Goal: Information Seeking & Learning: Learn about a topic

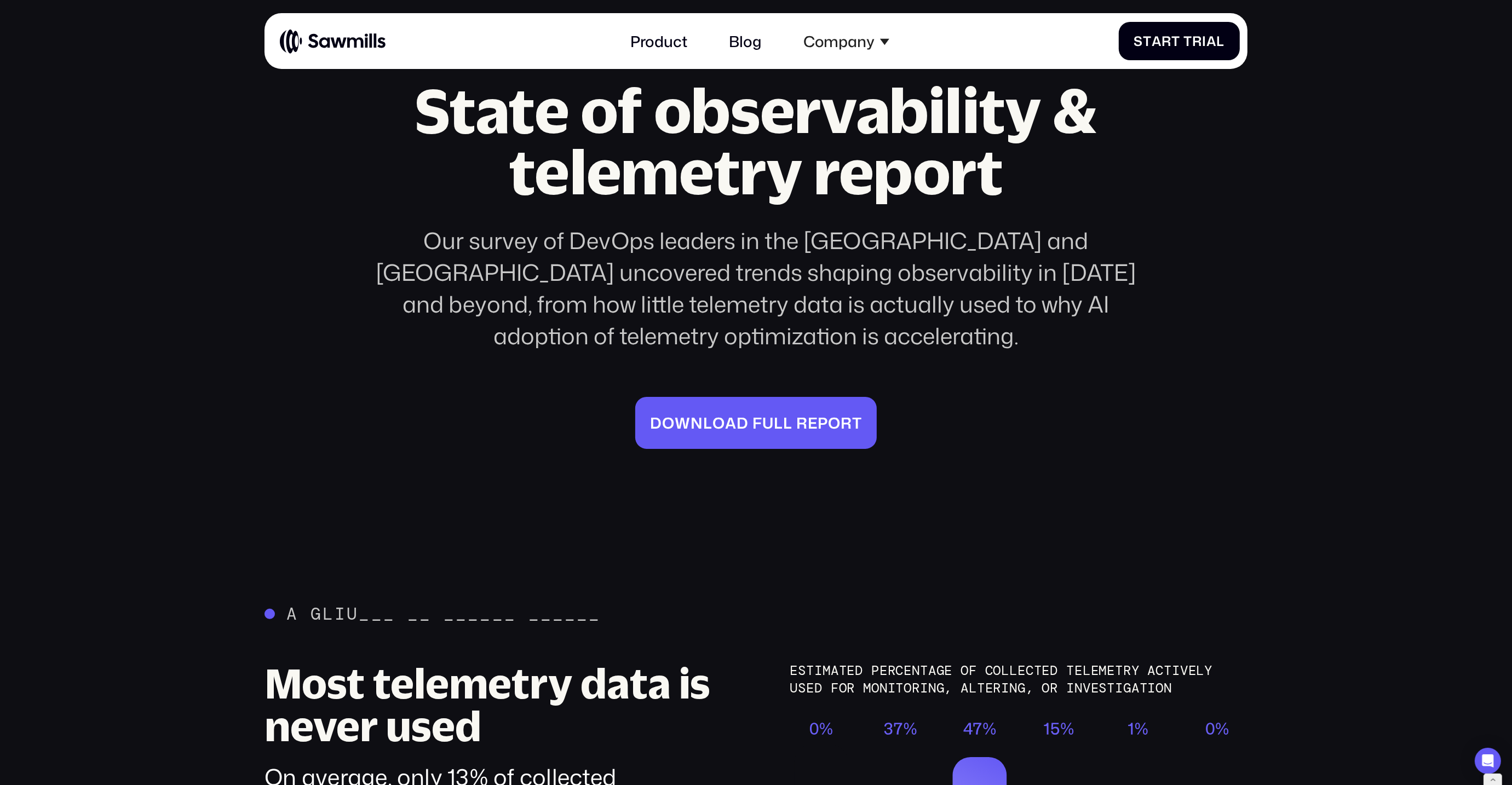
scroll to position [205, 0]
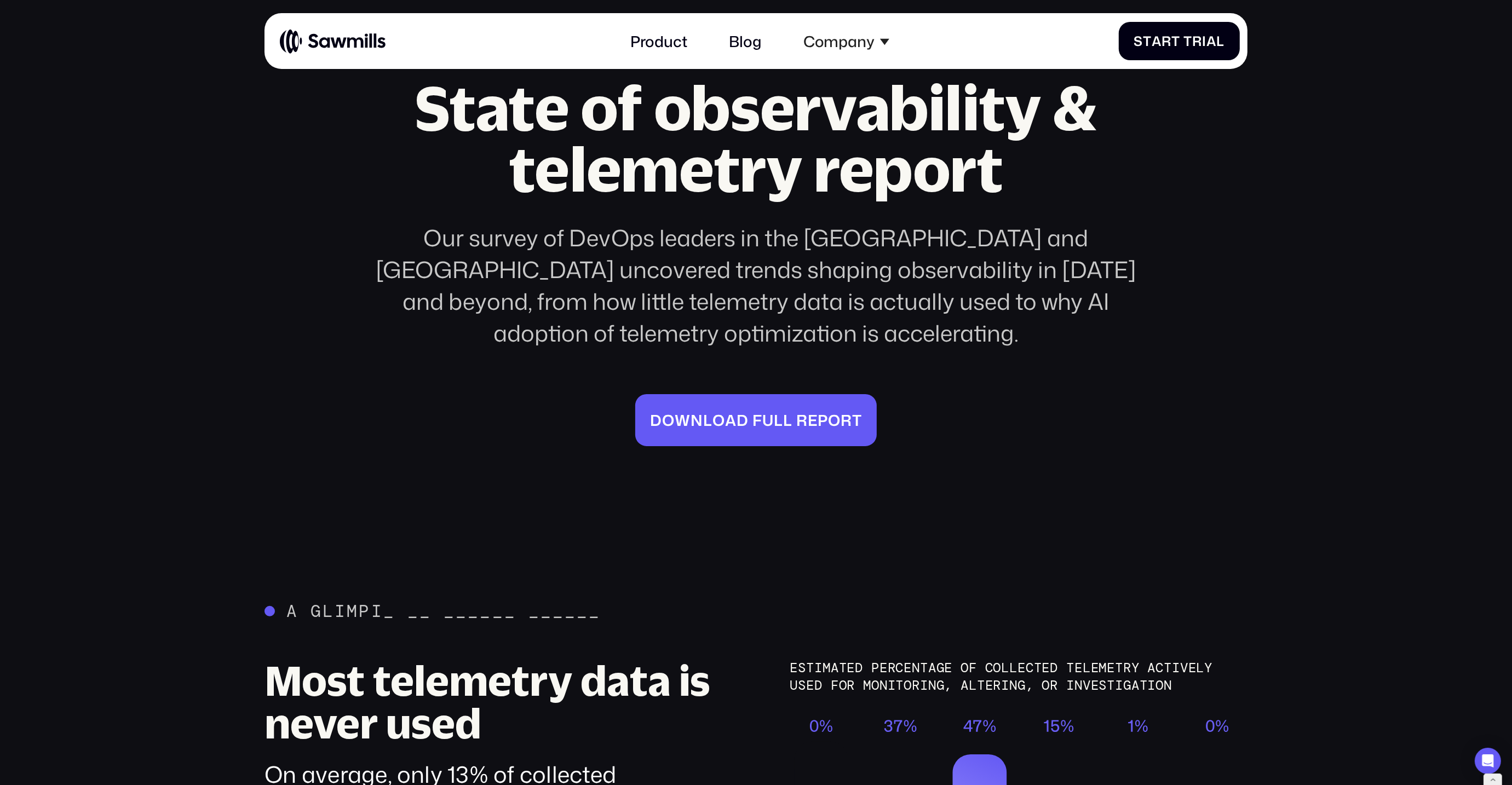
click at [773, 308] on div "Our survey of DevOps leaders in the [GEOGRAPHIC_DATA] and [GEOGRAPHIC_DATA] unc…" at bounding box center [756, 285] width 803 height 127
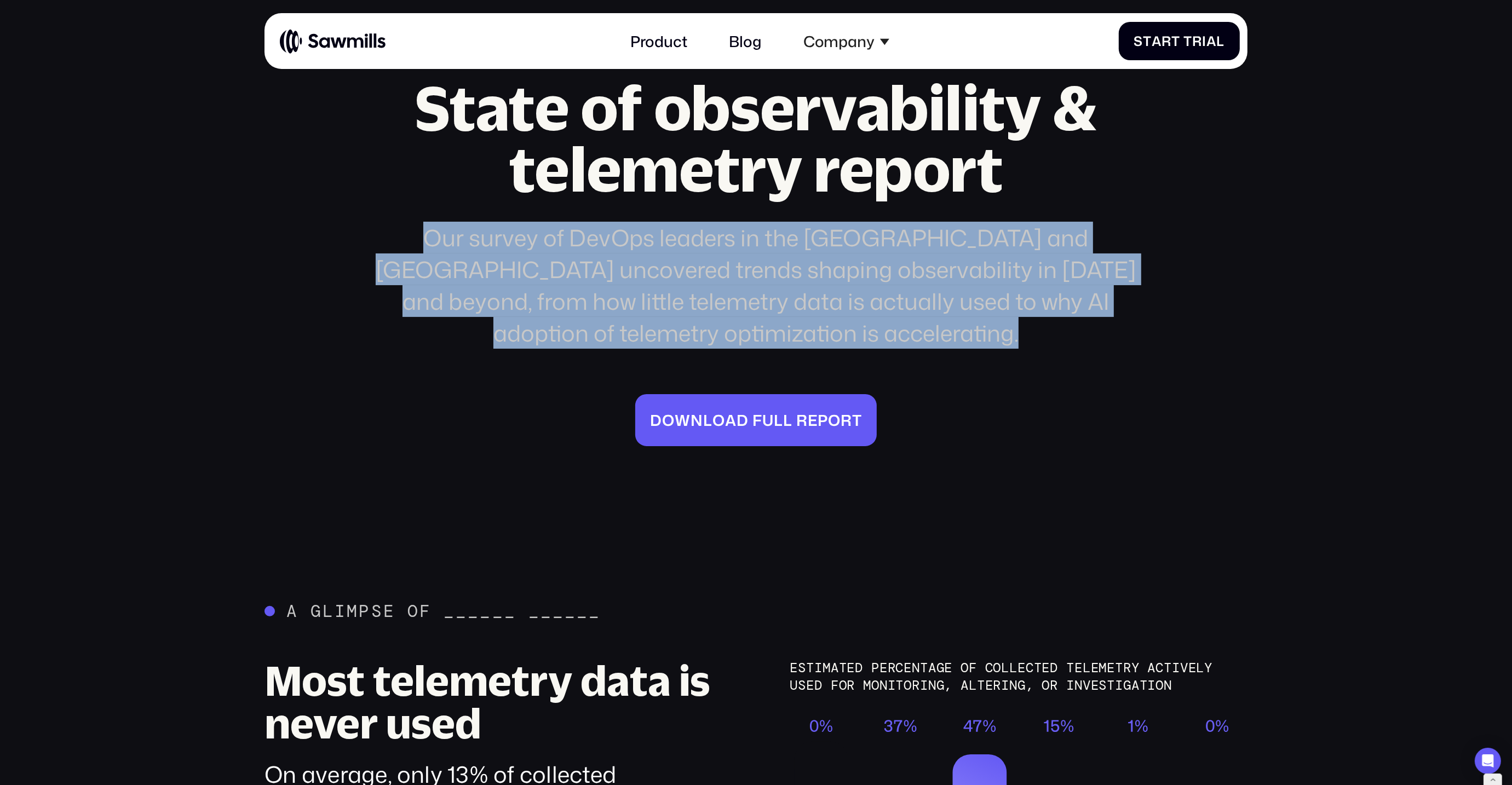
click at [773, 308] on div "Our survey of DevOps leaders in the [GEOGRAPHIC_DATA] and [GEOGRAPHIC_DATA] unc…" at bounding box center [756, 285] width 803 height 127
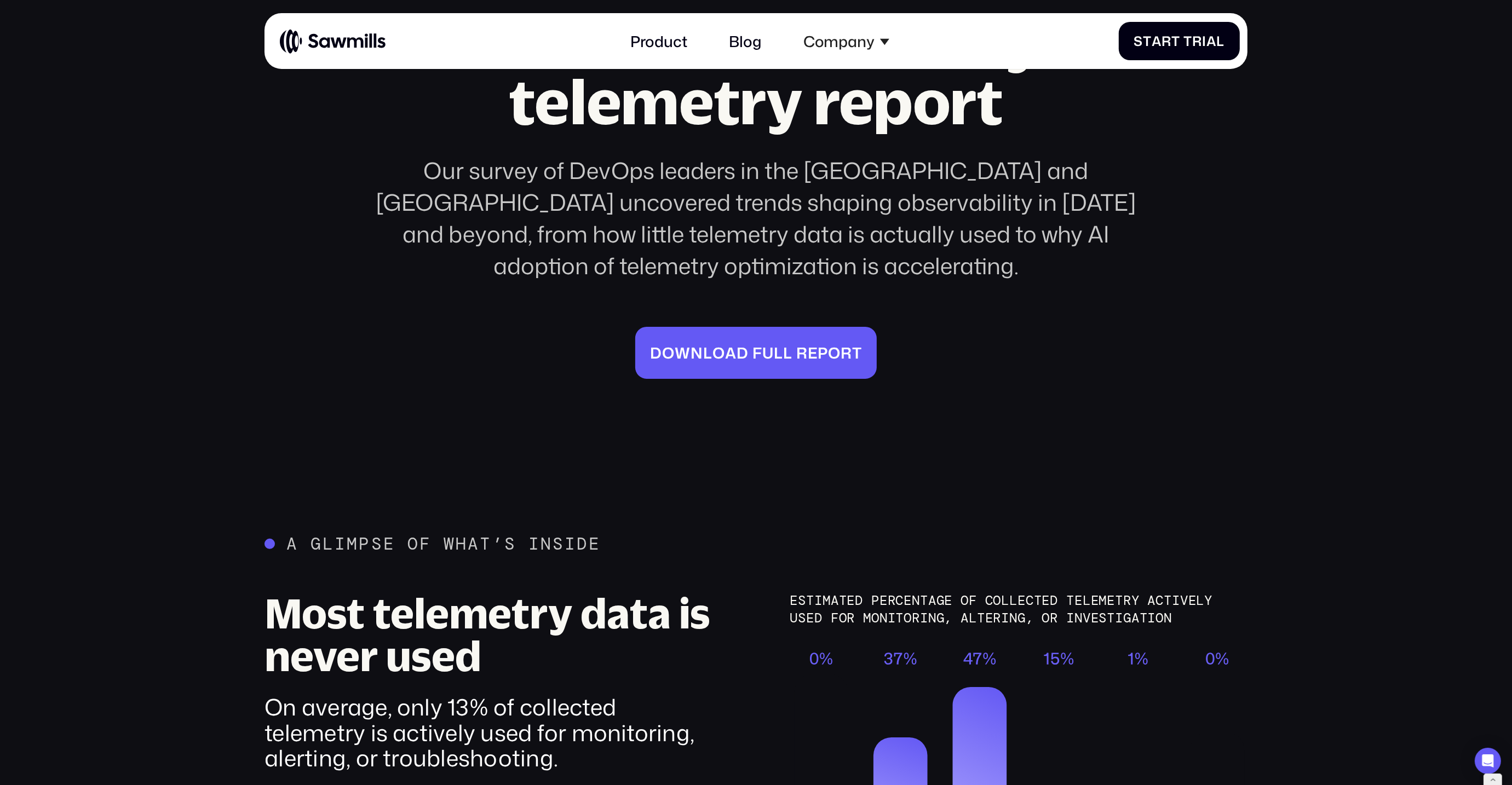
scroll to position [274, 0]
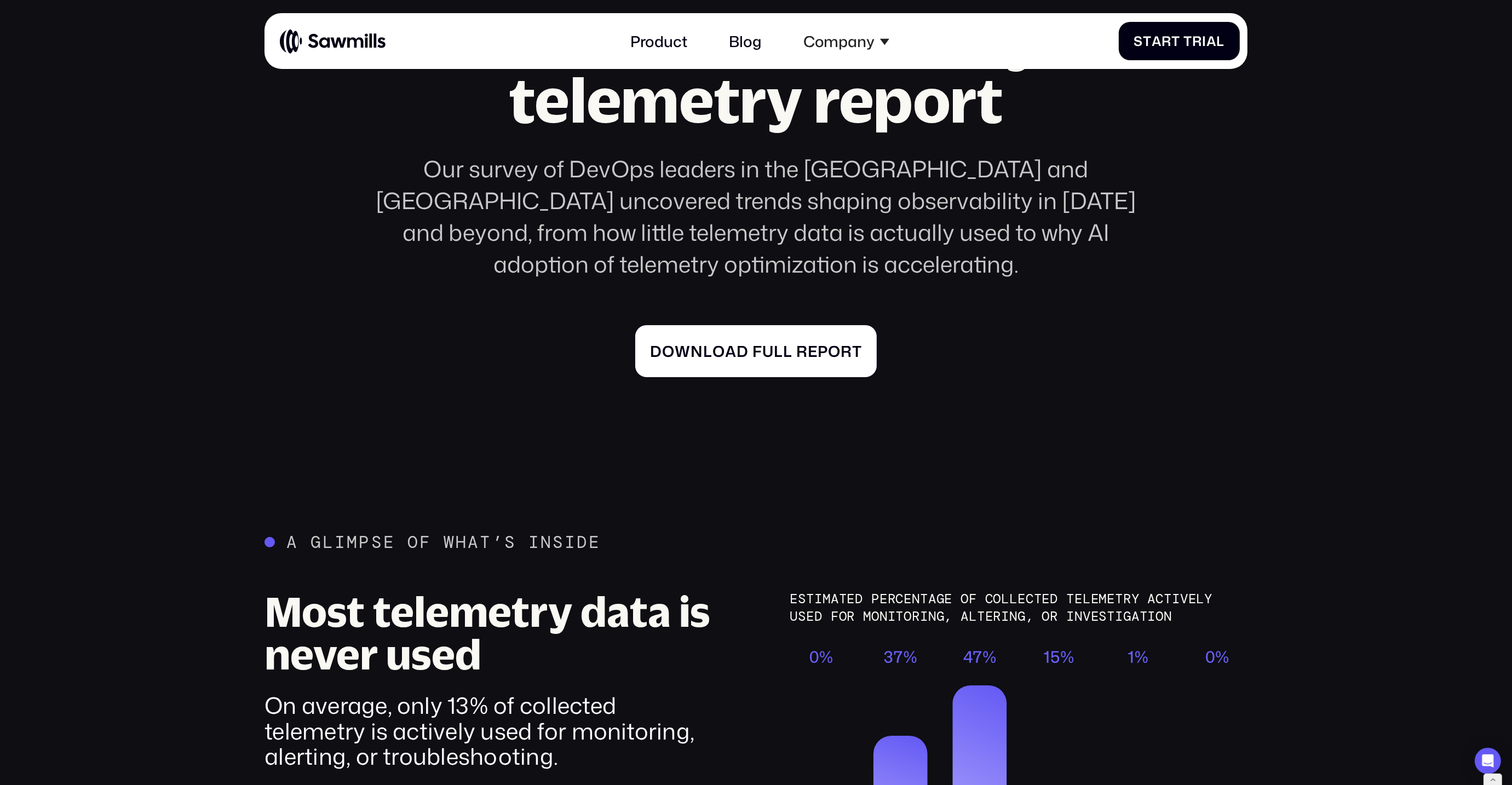
click at [796, 342] on span "r" at bounding box center [801, 351] width 11 height 18
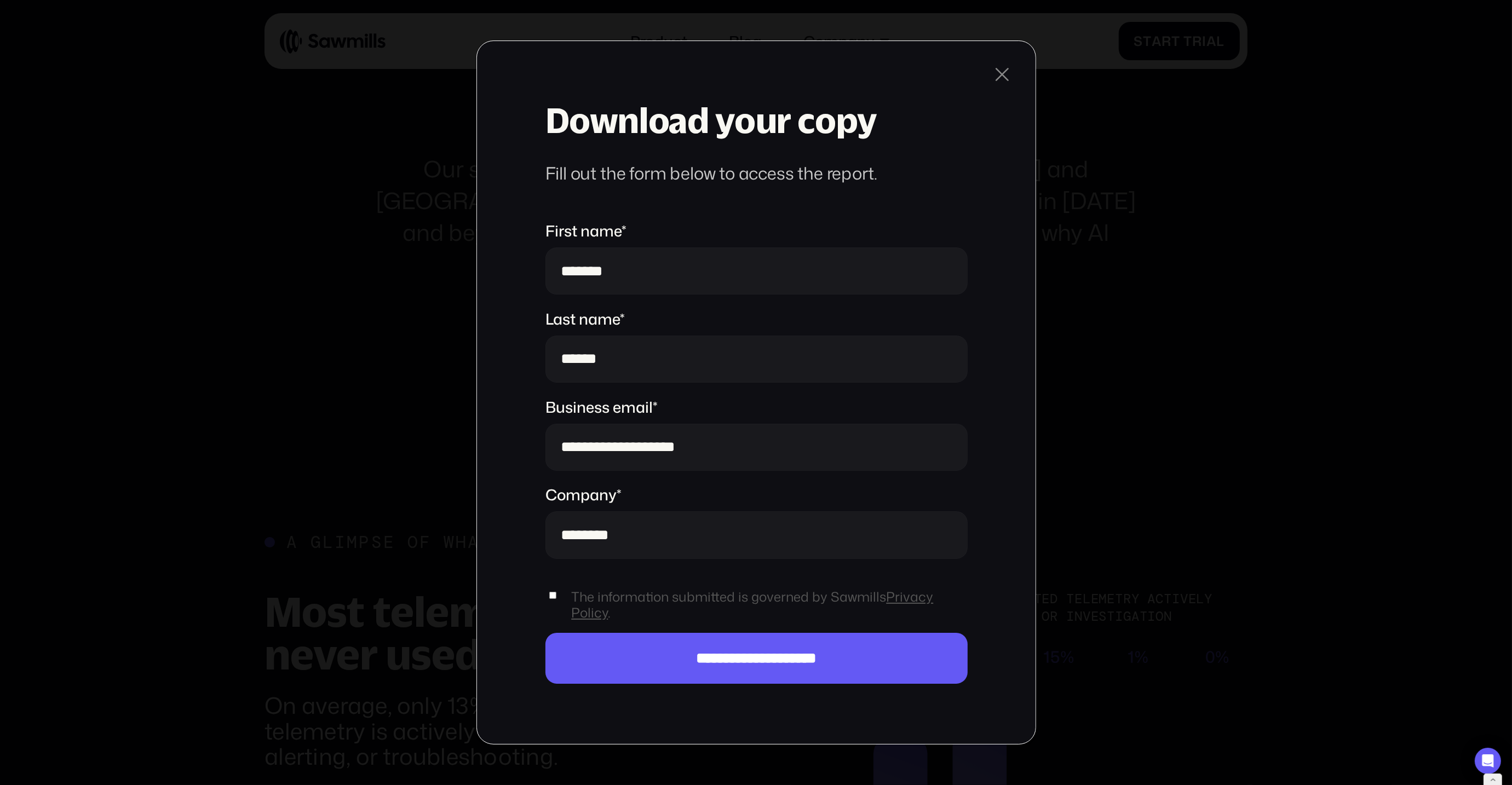
click at [1017, 63] on div "**********" at bounding box center [756, 392] width 559 height 704
click at [1003, 72] on div at bounding box center [1002, 74] width 23 height 23
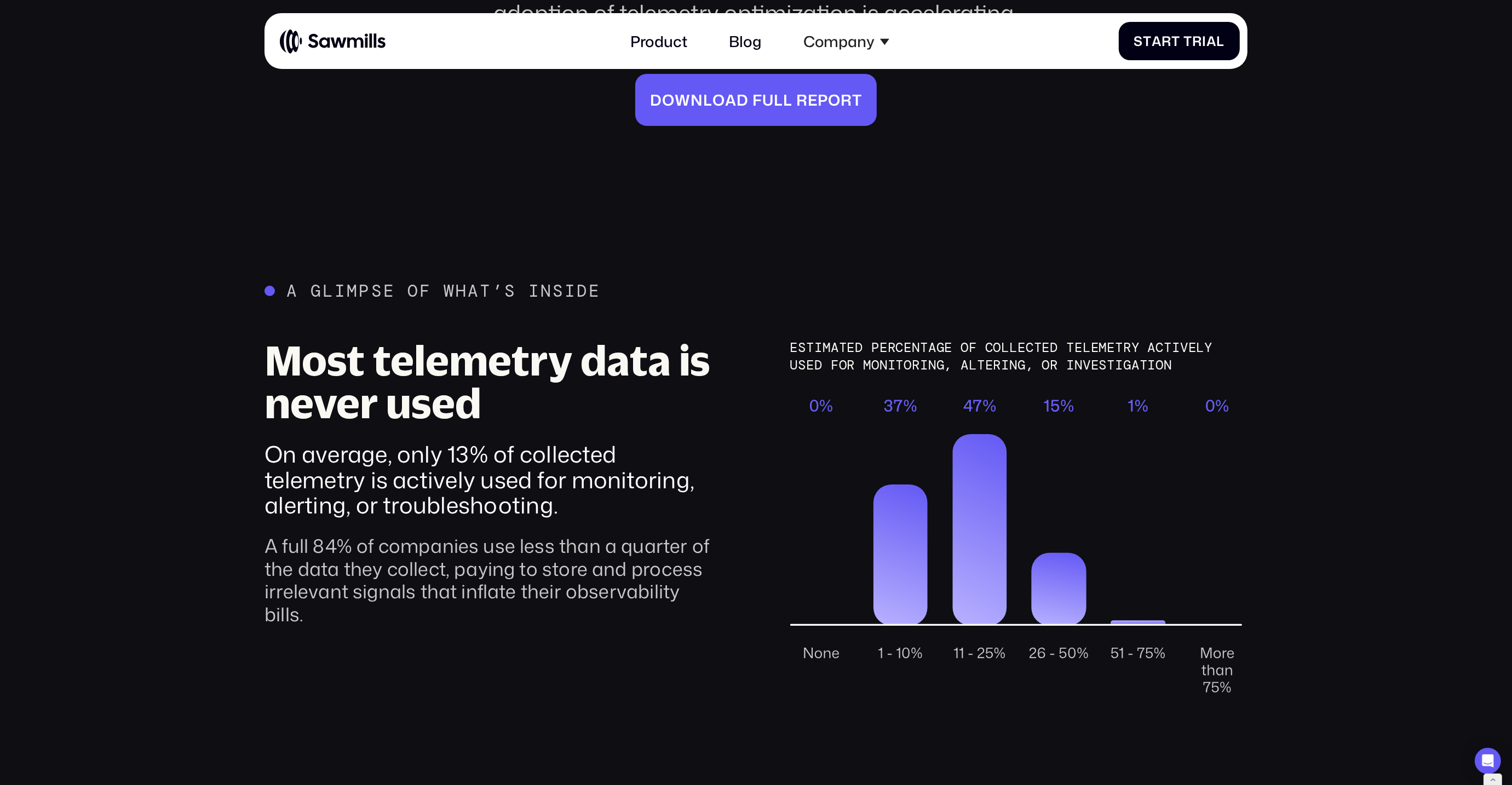
scroll to position [527, 0]
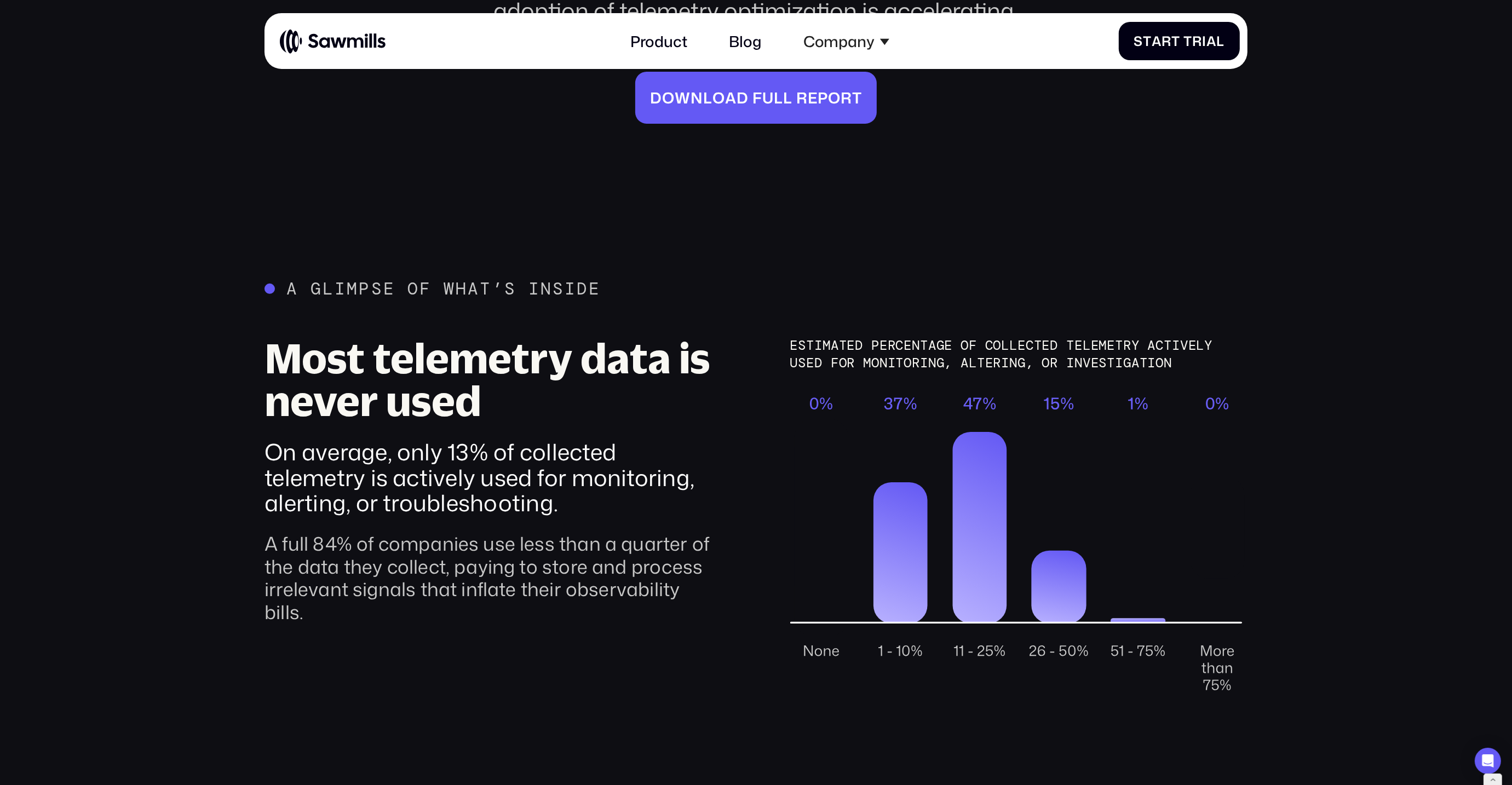
click at [524, 449] on div "On average, only 13% of collected telemetry is actively used for monitoring, al…" at bounding box center [493, 477] width 457 height 76
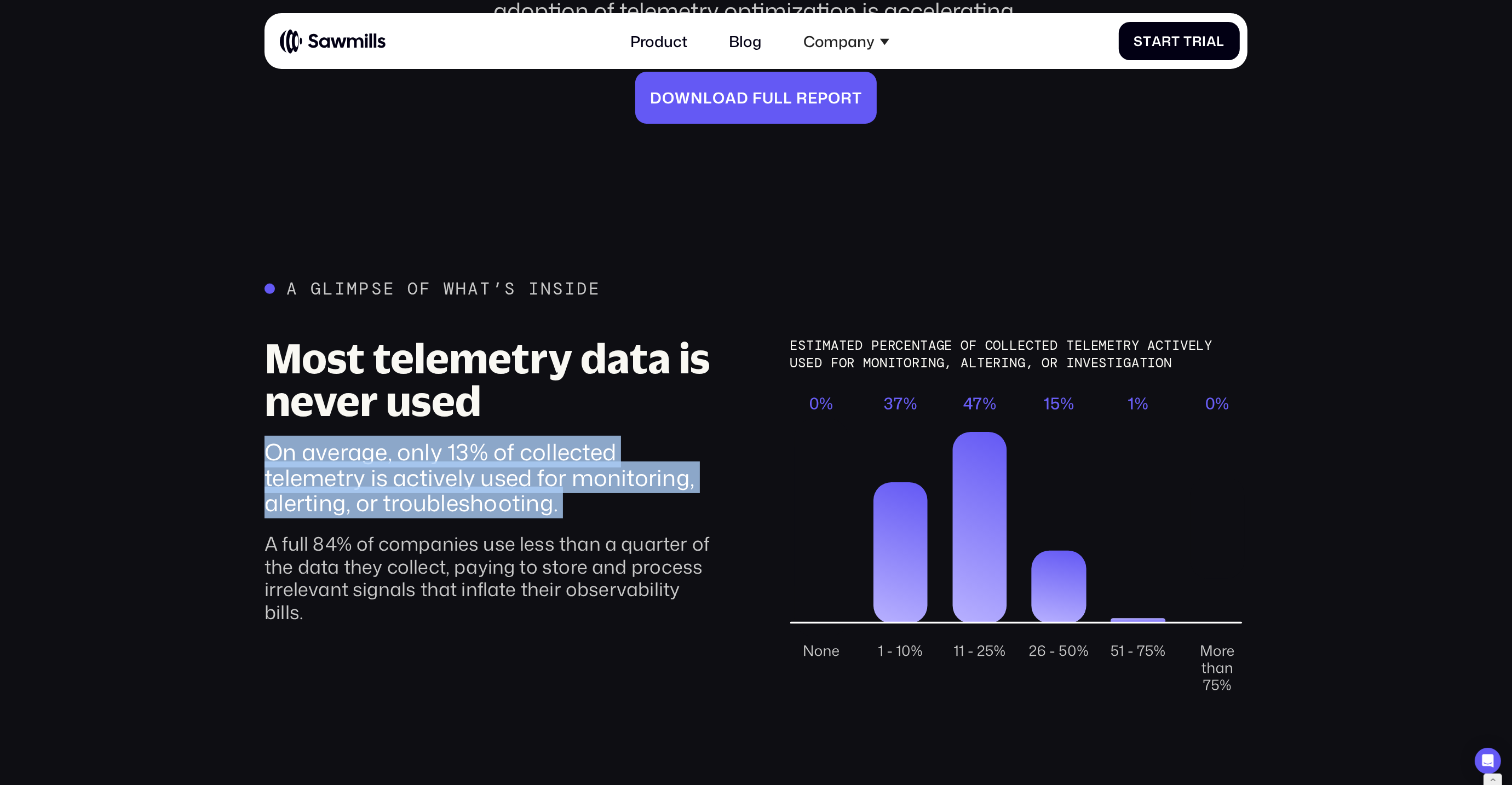
click at [524, 449] on div "On average, only 13% of collected telemetry is actively used for monitoring, al…" at bounding box center [493, 477] width 457 height 76
click at [566, 491] on div "Most telemetry data is never used On average, only 13% of collected telemetry i…" at bounding box center [493, 529] width 457 height 385
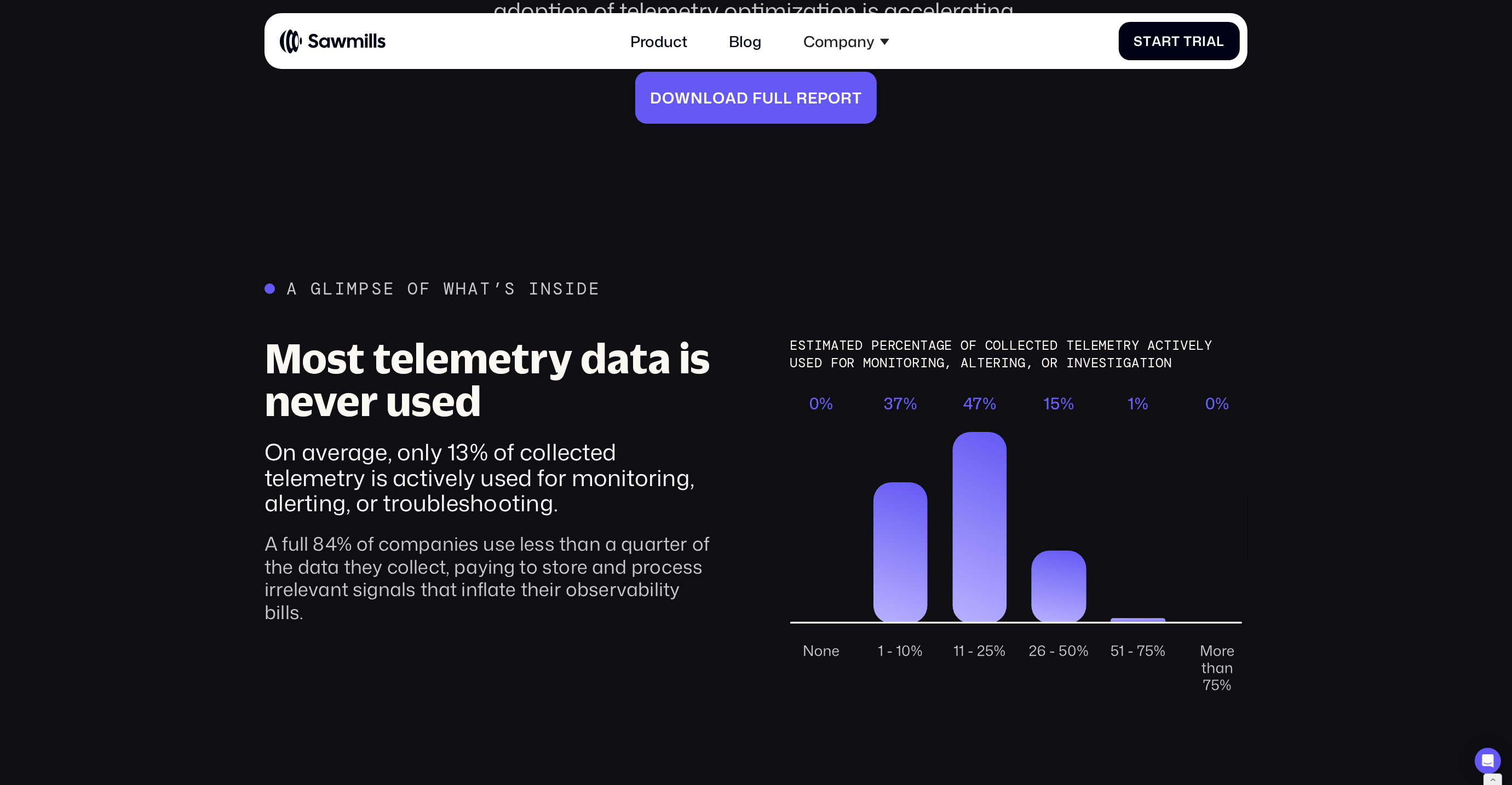
click at [570, 532] on div "A full 84% of companies use less than a quarter of the data they collect, payin…" at bounding box center [493, 578] width 457 height 91
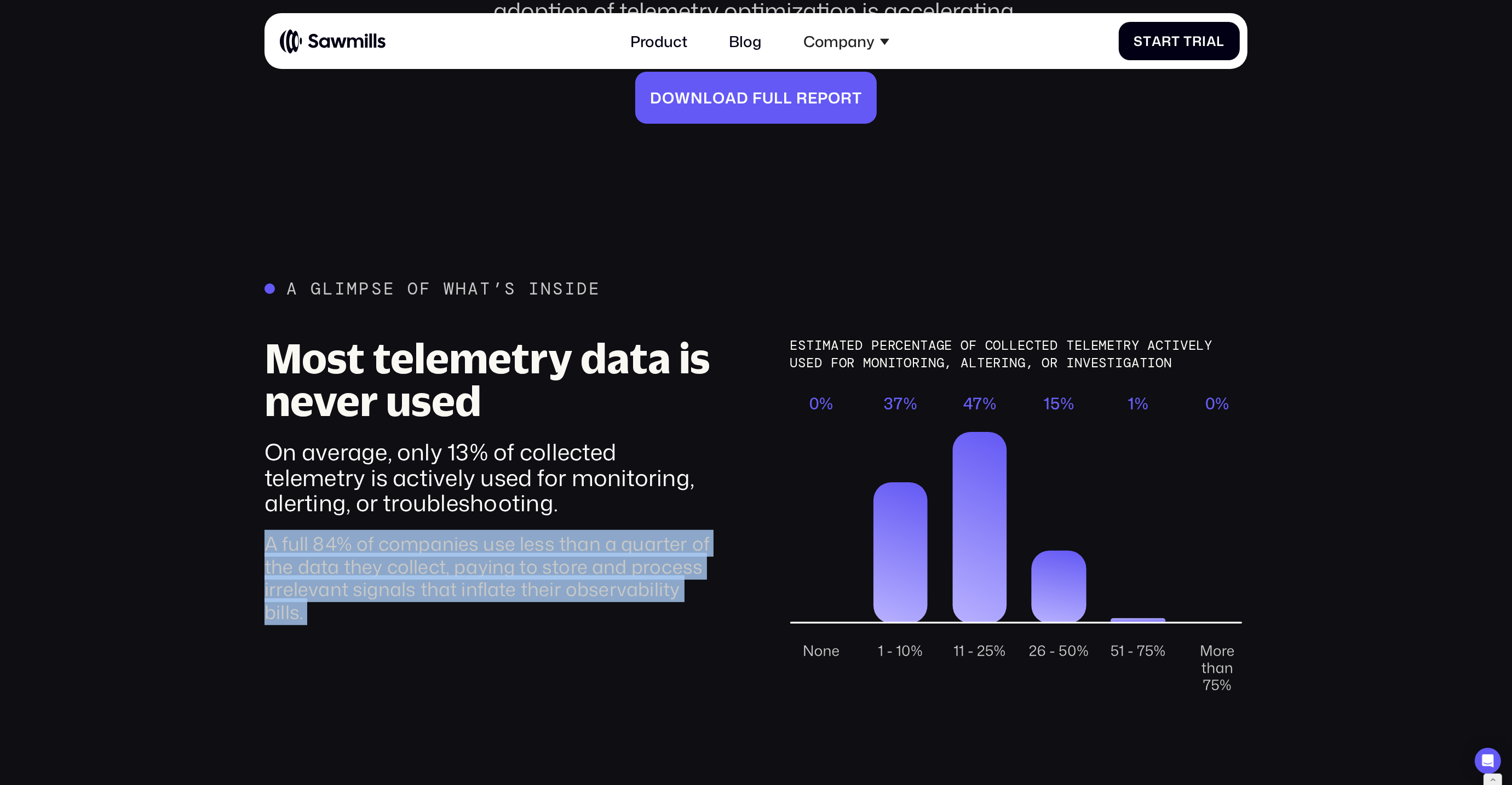
click at [553, 617] on div "Most telemetry data is never used On average, only 13% of collected telemetry i…" at bounding box center [493, 529] width 457 height 385
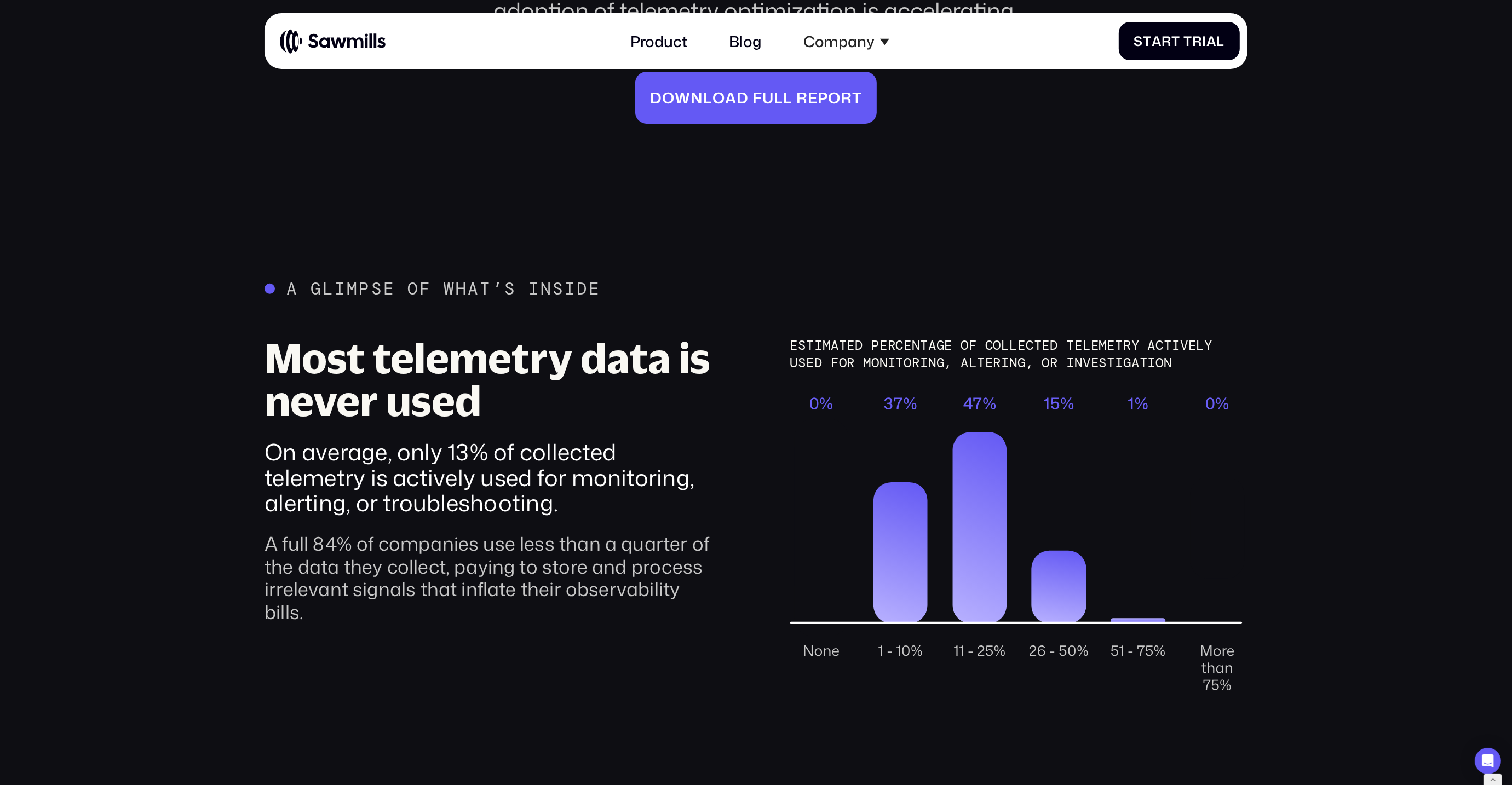
click at [586, 546] on div "A full 84% of companies use less than a quarter of the data they collect, payin…" at bounding box center [493, 578] width 457 height 91
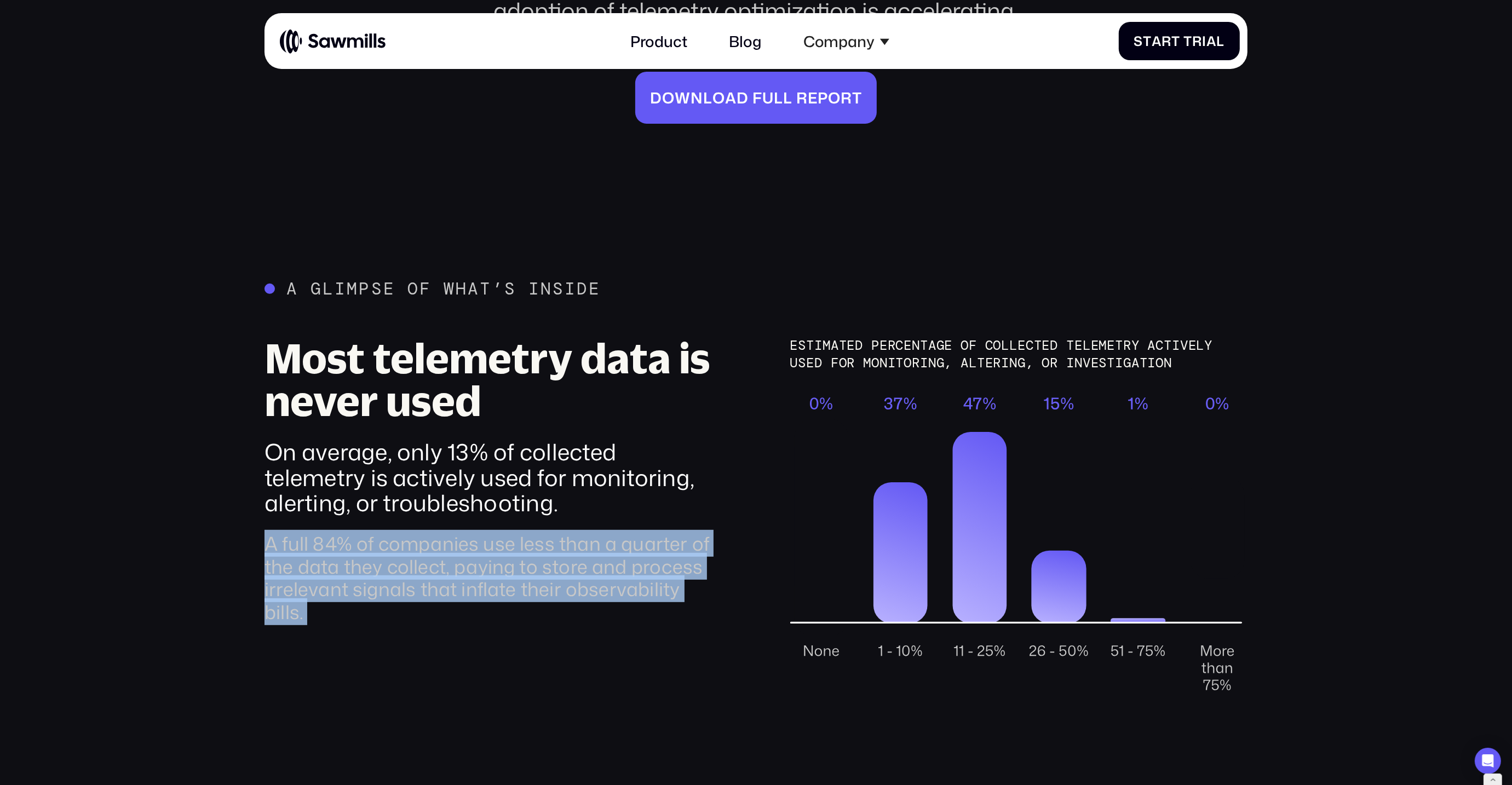
click at [586, 546] on div "A full 84% of companies use less than a quarter of the data they collect, payin…" at bounding box center [493, 578] width 457 height 91
click at [604, 585] on div "Most telemetry data is never used On average, only 13% of collected telemetry i…" at bounding box center [493, 529] width 457 height 385
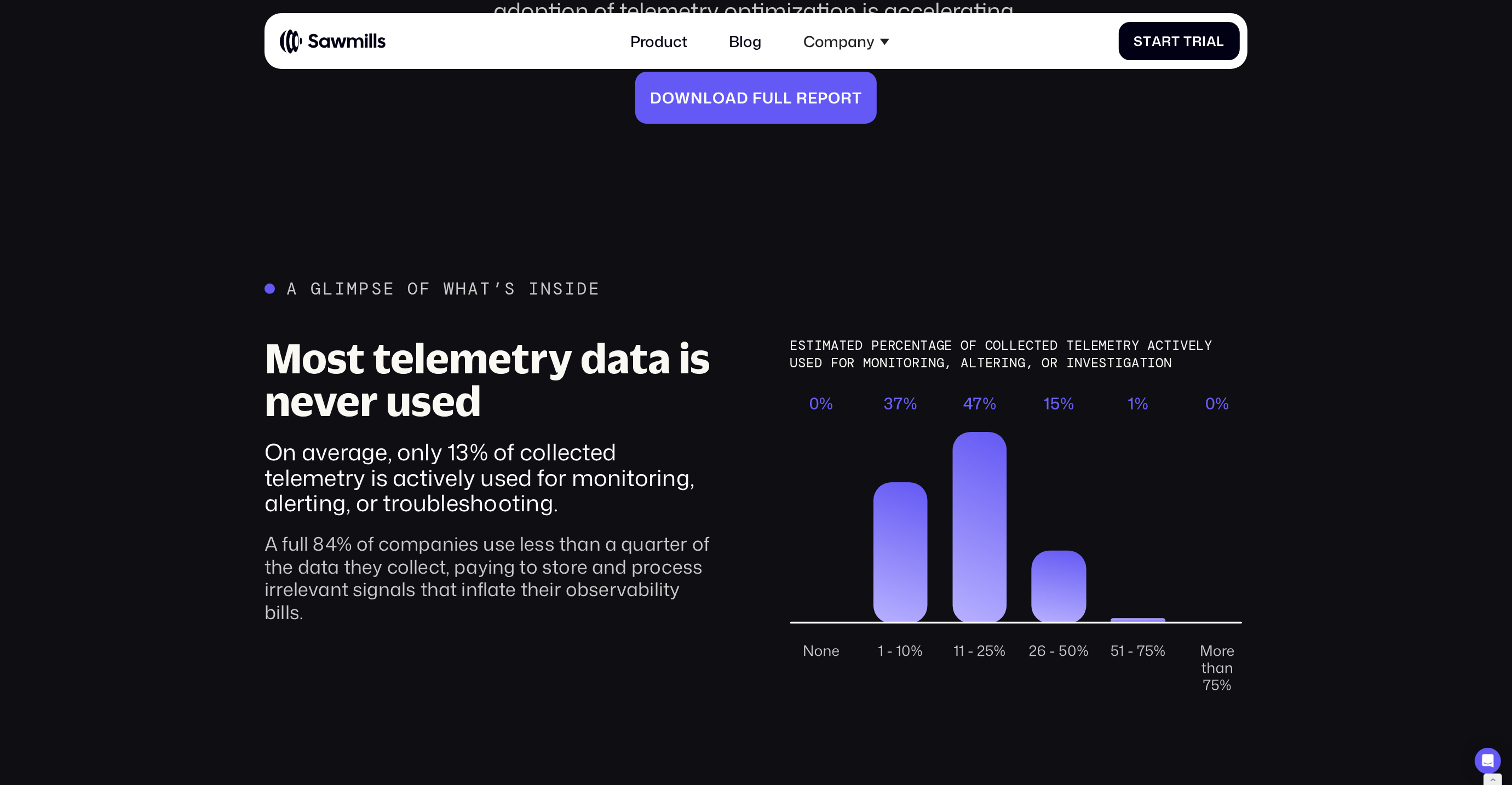
click at [884, 337] on div "Estimated percentage of collected telemetry actively used for monitoring, Alter…" at bounding box center [1018, 354] width 457 height 35
click at [889, 337] on div "Estimated percentage of collected telemetry actively used for monitoring, Alter…" at bounding box center [1018, 354] width 457 height 35
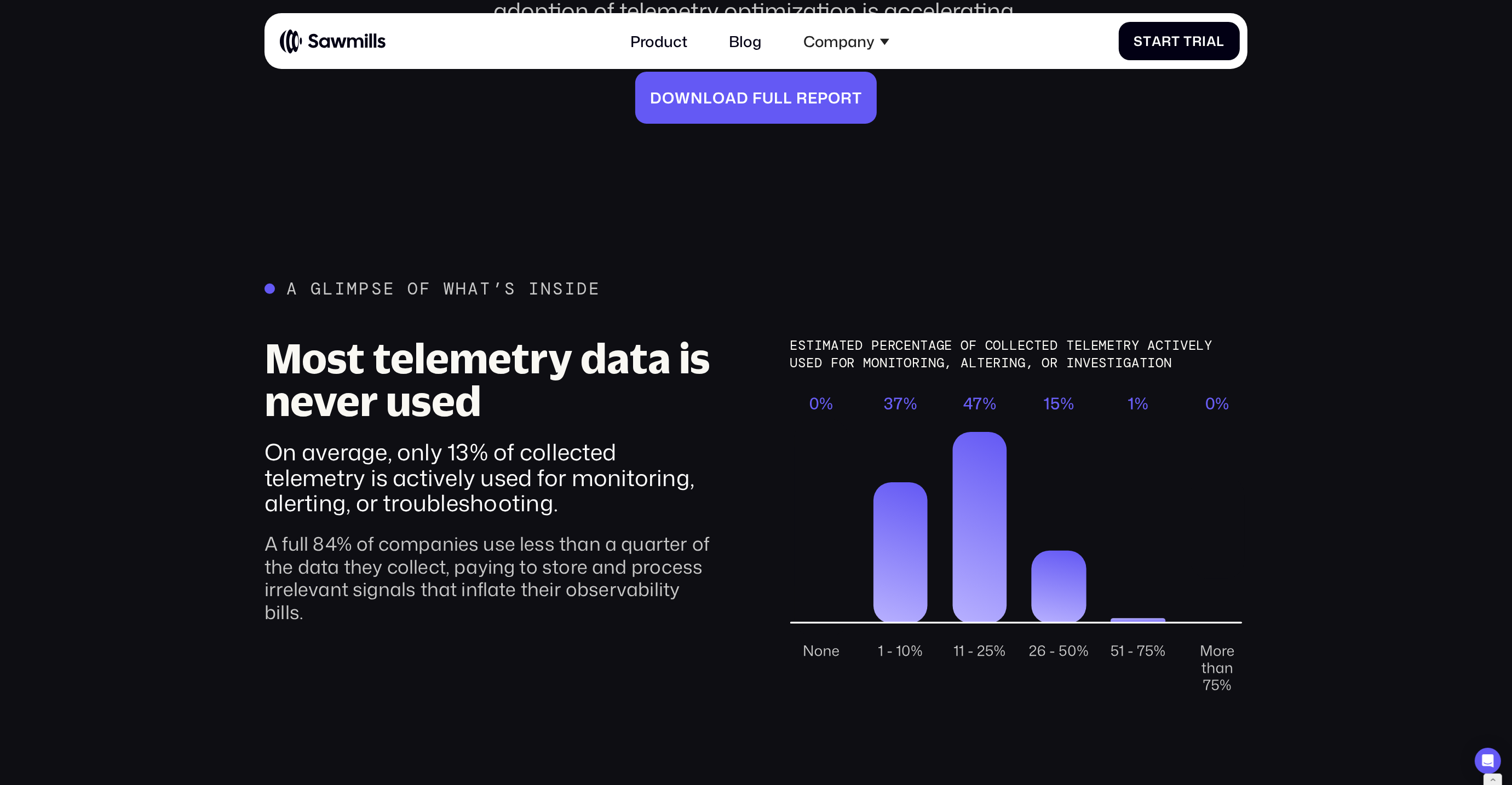
click at [889, 337] on div "Estimated percentage of collected telemetry actively used for monitoring, Alter…" at bounding box center [1018, 354] width 457 height 35
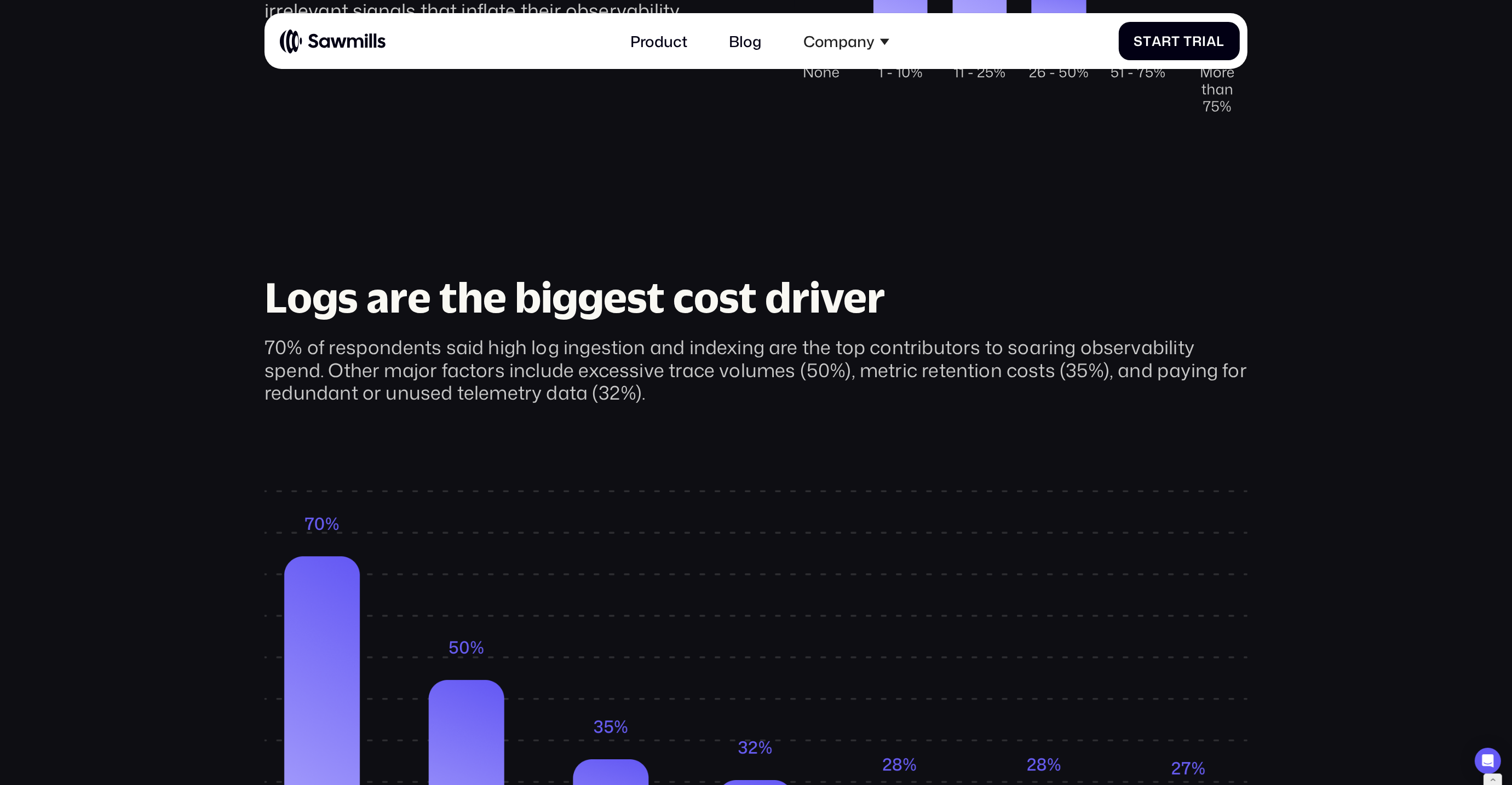
scroll to position [1106, 0]
click at [885, 335] on div "70% of respondents said high log ingestion and indexing are the top contributor…" at bounding box center [756, 369] width 983 height 68
click at [879, 341] on div "70% of respondents said high log ingestion and indexing are the top contributor…" at bounding box center [756, 369] width 983 height 68
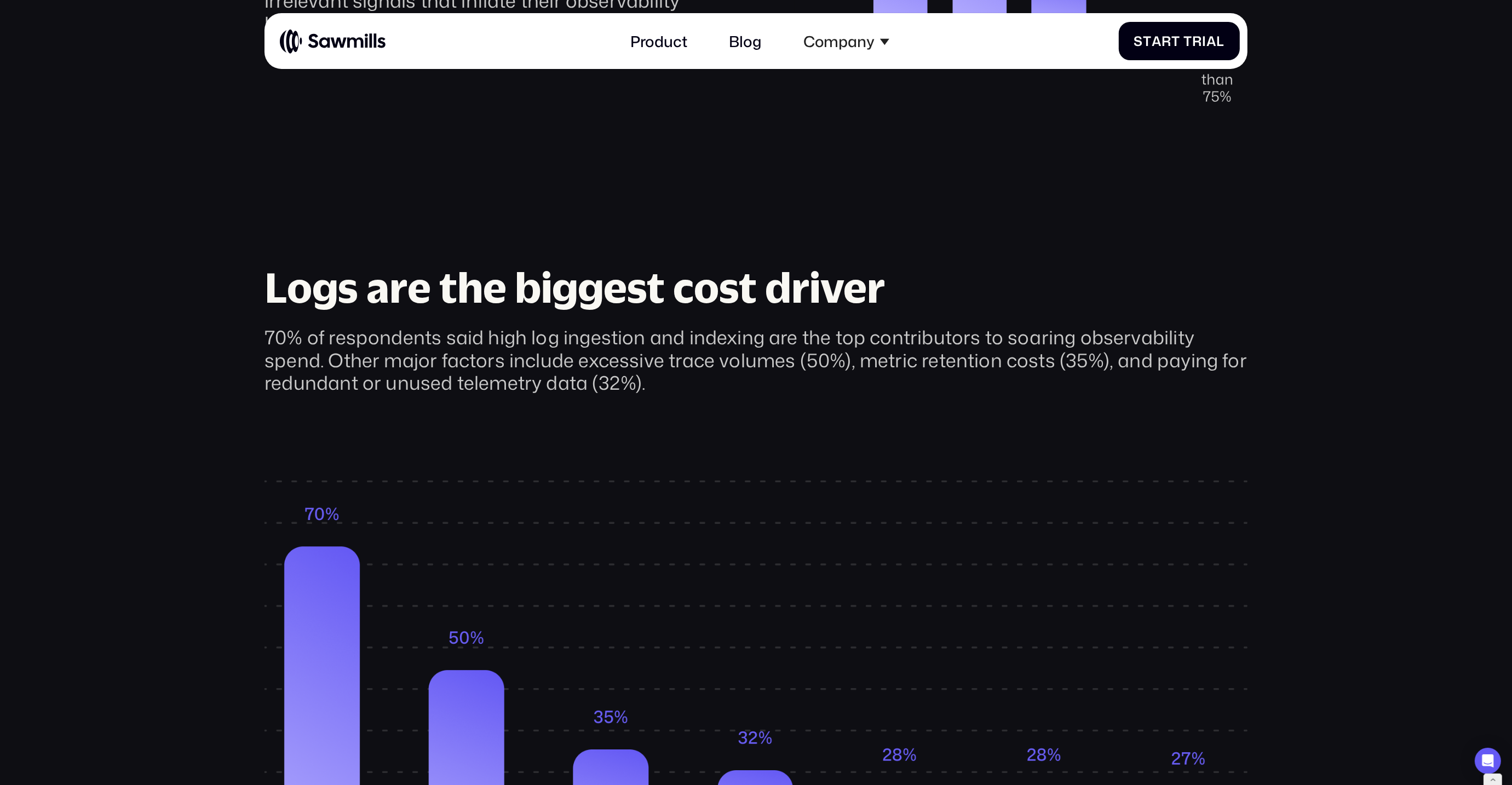
scroll to position [1123, 0]
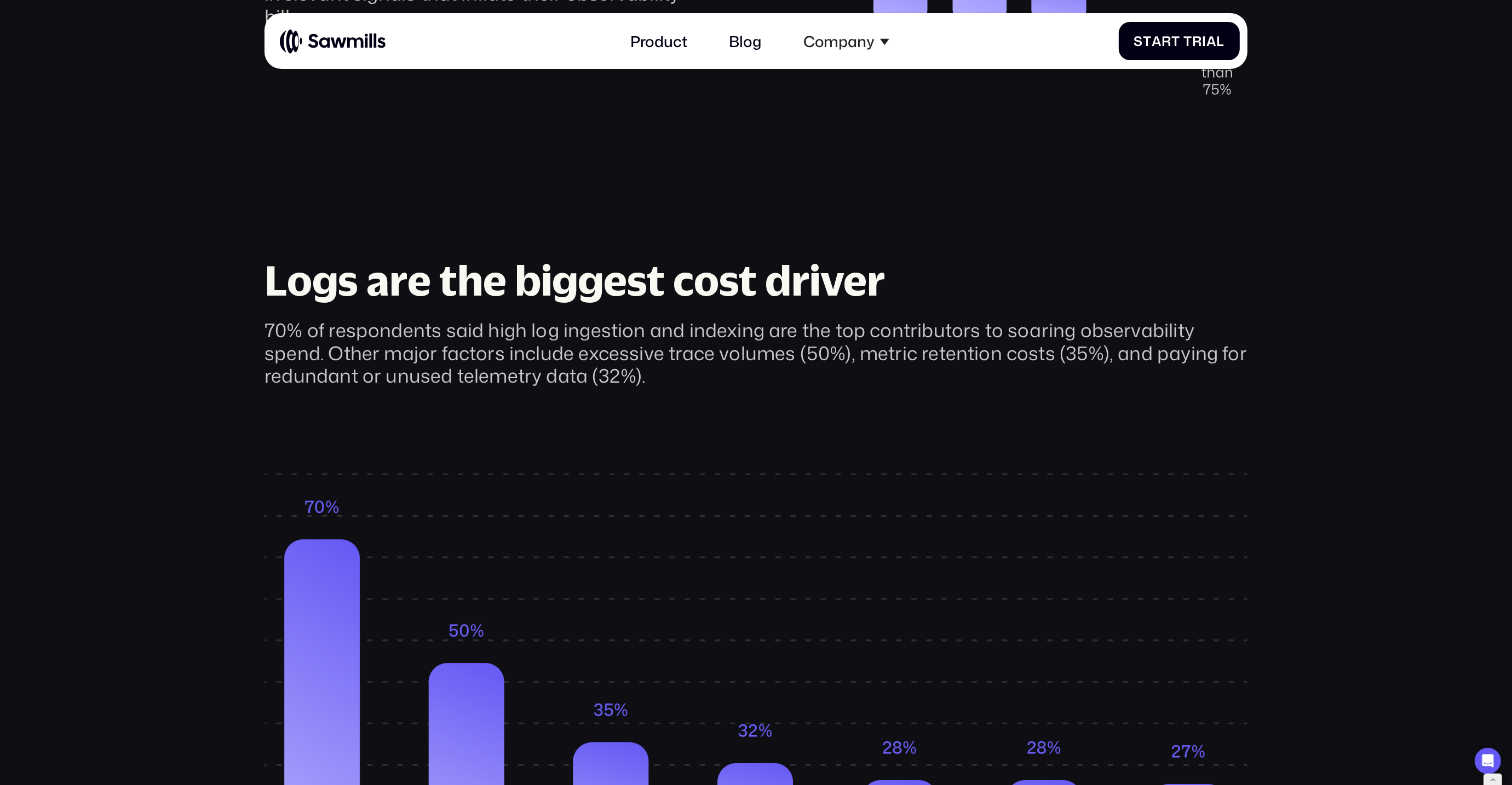
click at [886, 318] on div "70% of respondents said high log ingestion and indexing are the top contributor…" at bounding box center [756, 352] width 983 height 68
click at [871, 347] on div "70% of respondents said high log ingestion and indexing are the top contributor…" at bounding box center [756, 352] width 983 height 68
click at [769, 318] on div "70% of respondents said high log ingestion and indexing are the top contributor…" at bounding box center [756, 352] width 983 height 68
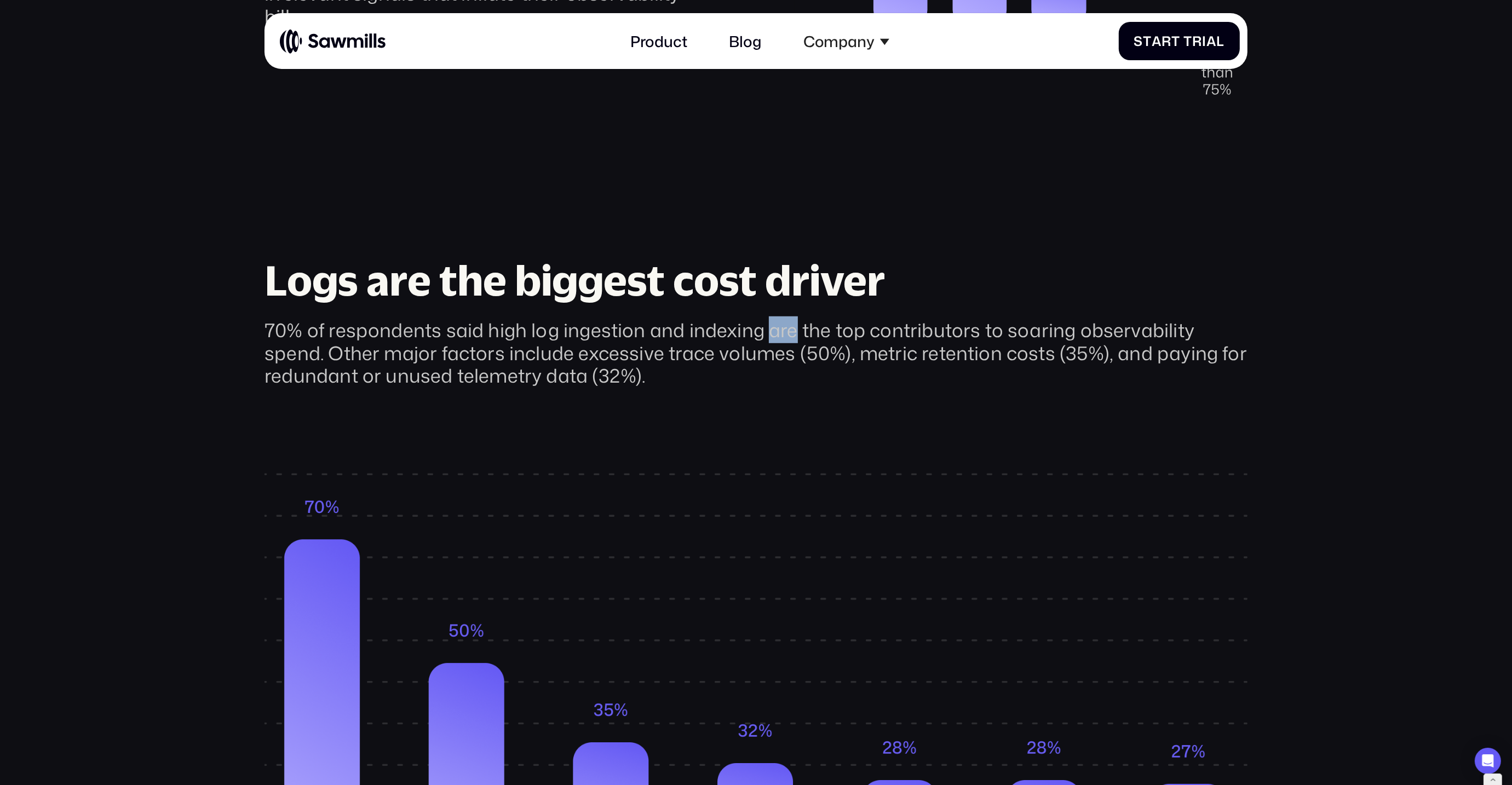
click at [769, 318] on div "70% of respondents said high log ingestion and indexing are the top contributor…" at bounding box center [756, 352] width 983 height 68
click at [749, 318] on div "70% of respondents said high log ingestion and indexing are the top contributor…" at bounding box center [756, 352] width 983 height 68
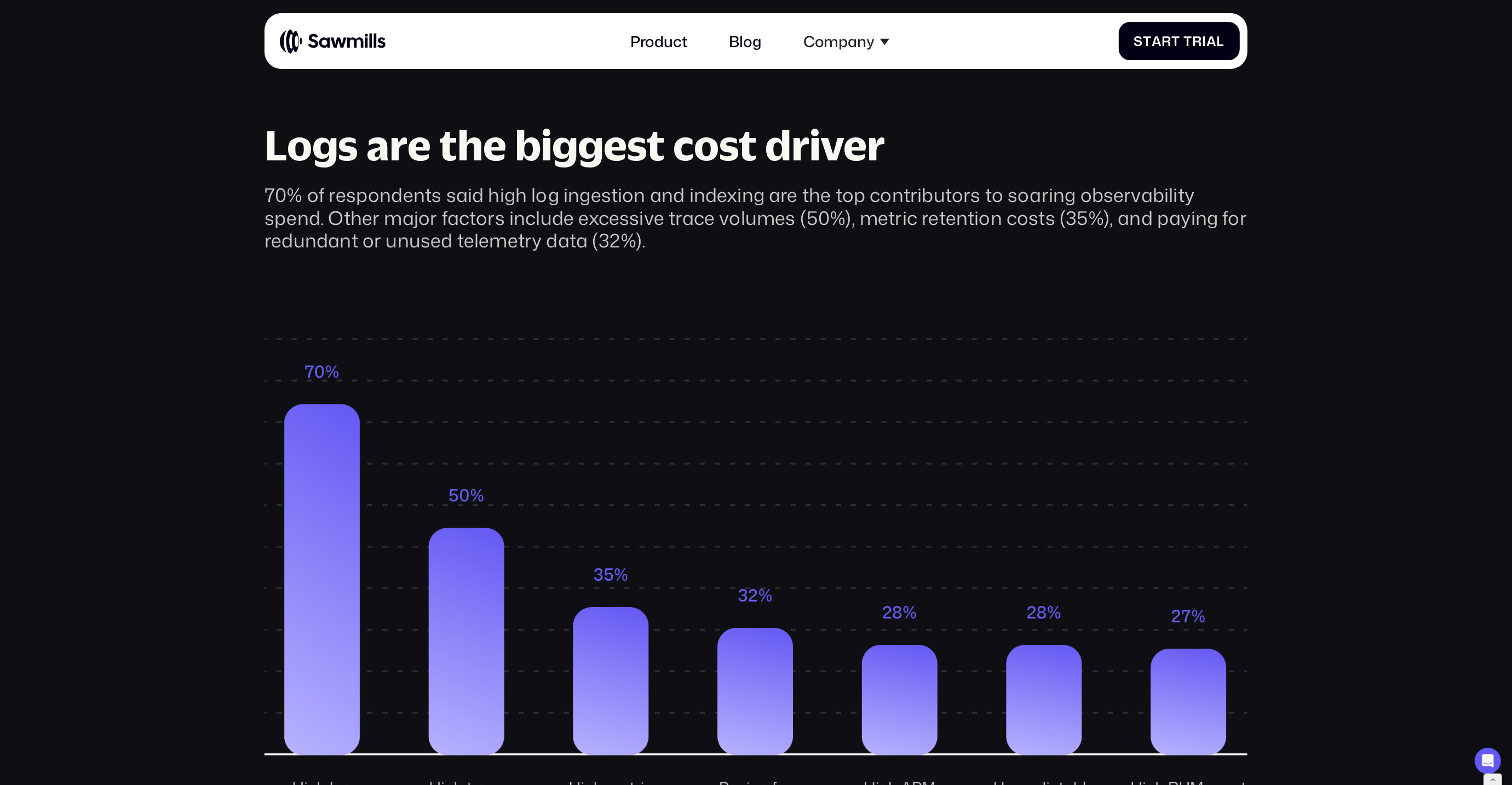
scroll to position [1259, 0]
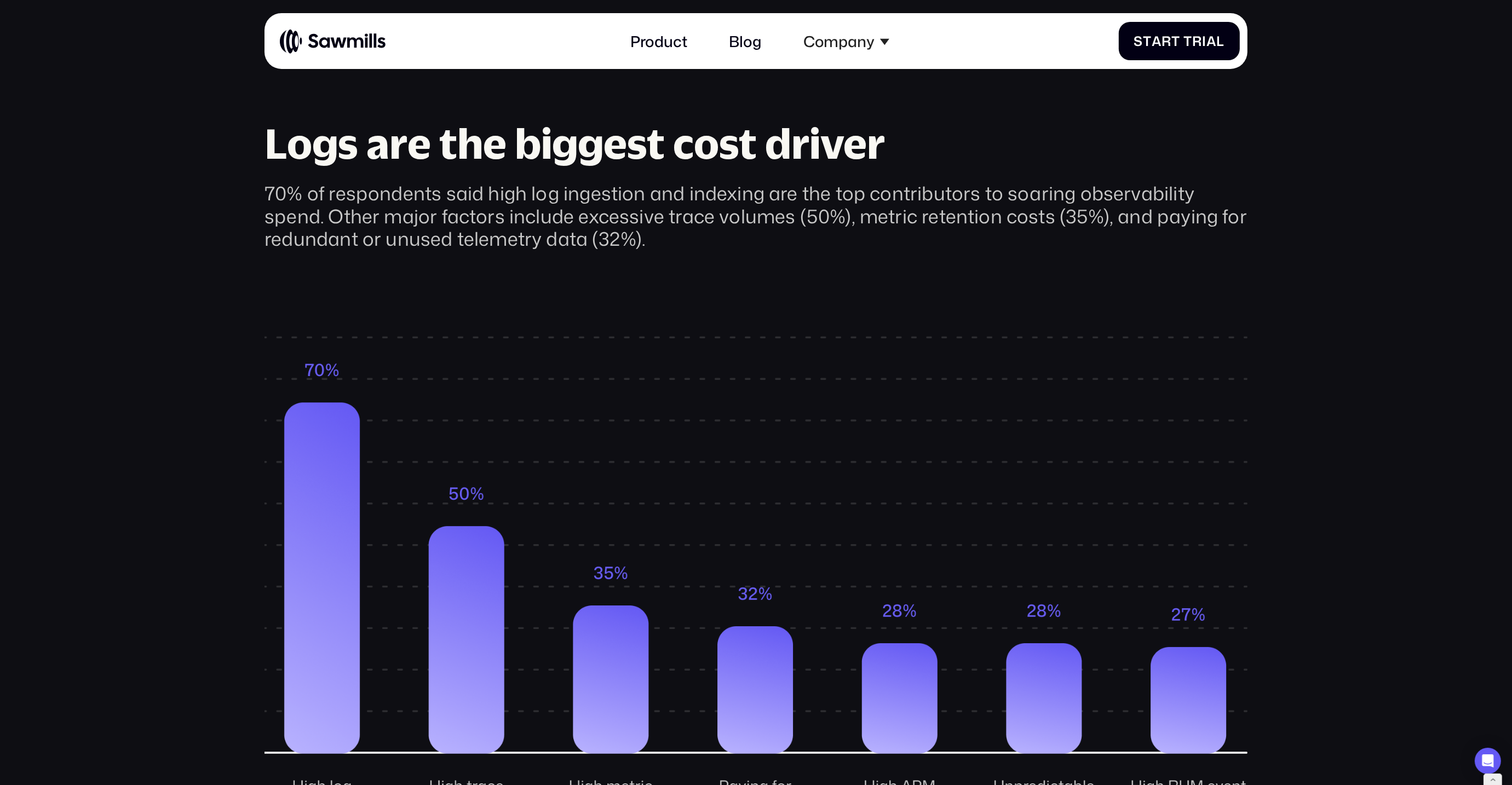
click at [762, 189] on div "70% of respondents said high log ingestion and indexing are the top contributor…" at bounding box center [756, 216] width 983 height 68
click at [814, 200] on div "70% of respondents said high log ingestion and indexing are the top contributor…" at bounding box center [756, 216] width 983 height 68
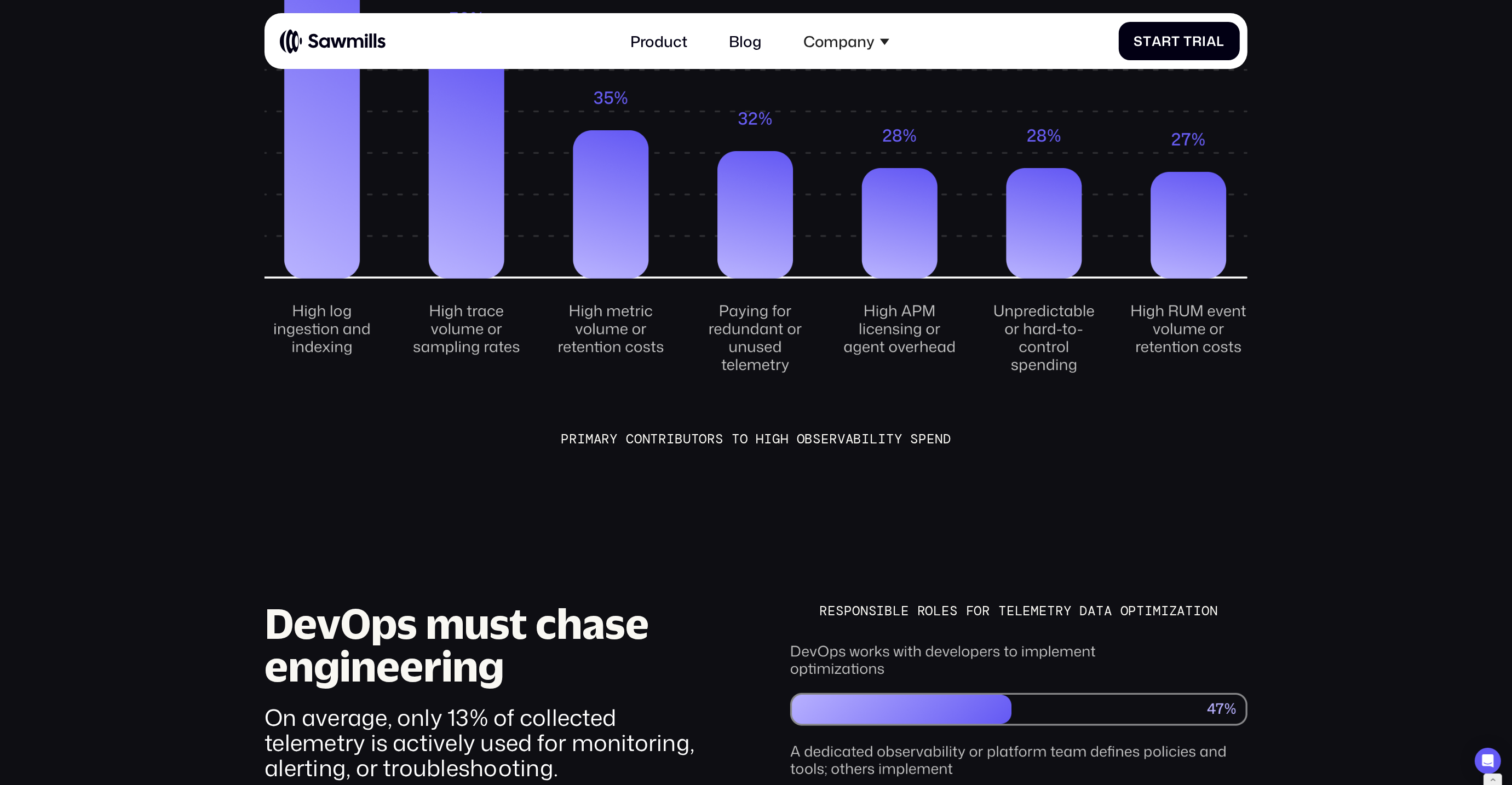
scroll to position [1740, 0]
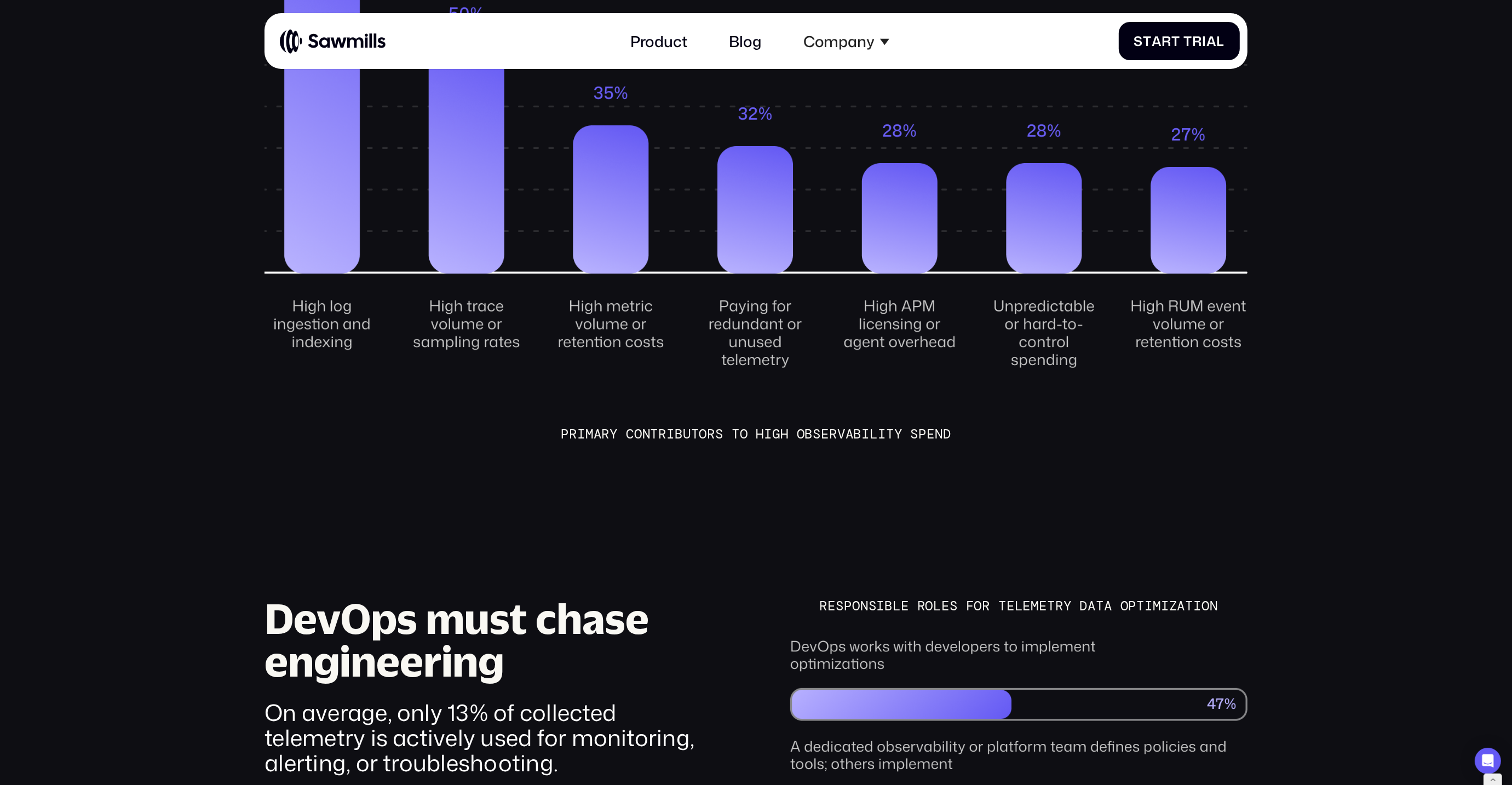
click at [896, 411] on main "____ State of observability & telemetry report Our survey of DevOps leaders in …" at bounding box center [756, 658] width 1512 height 4797
click at [883, 425] on div "Primary Contributors to High Observability Spend" at bounding box center [756, 434] width 983 height 17
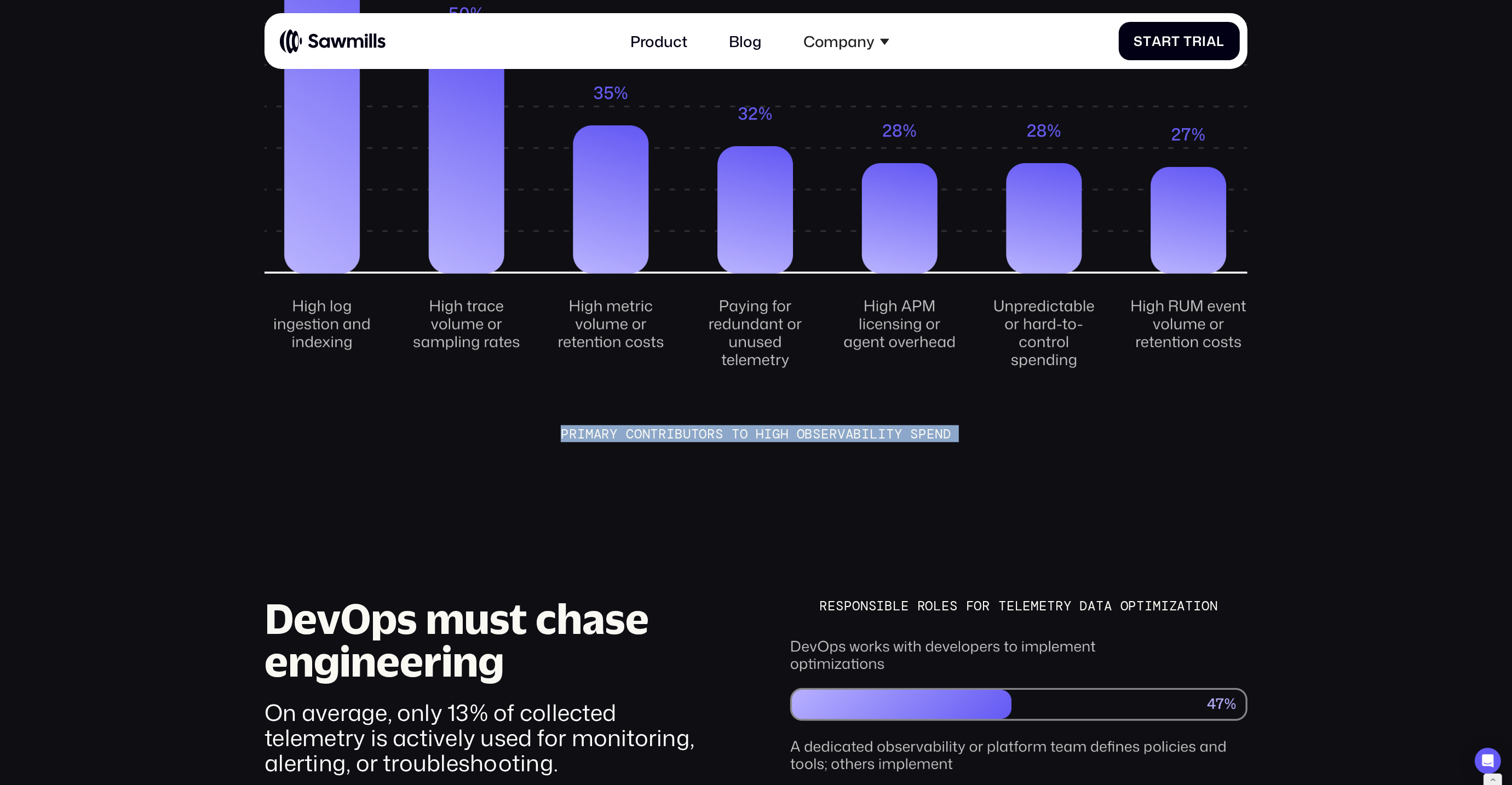
click at [883, 425] on div "Primary Contributors to High Observability Spend" at bounding box center [756, 434] width 983 height 17
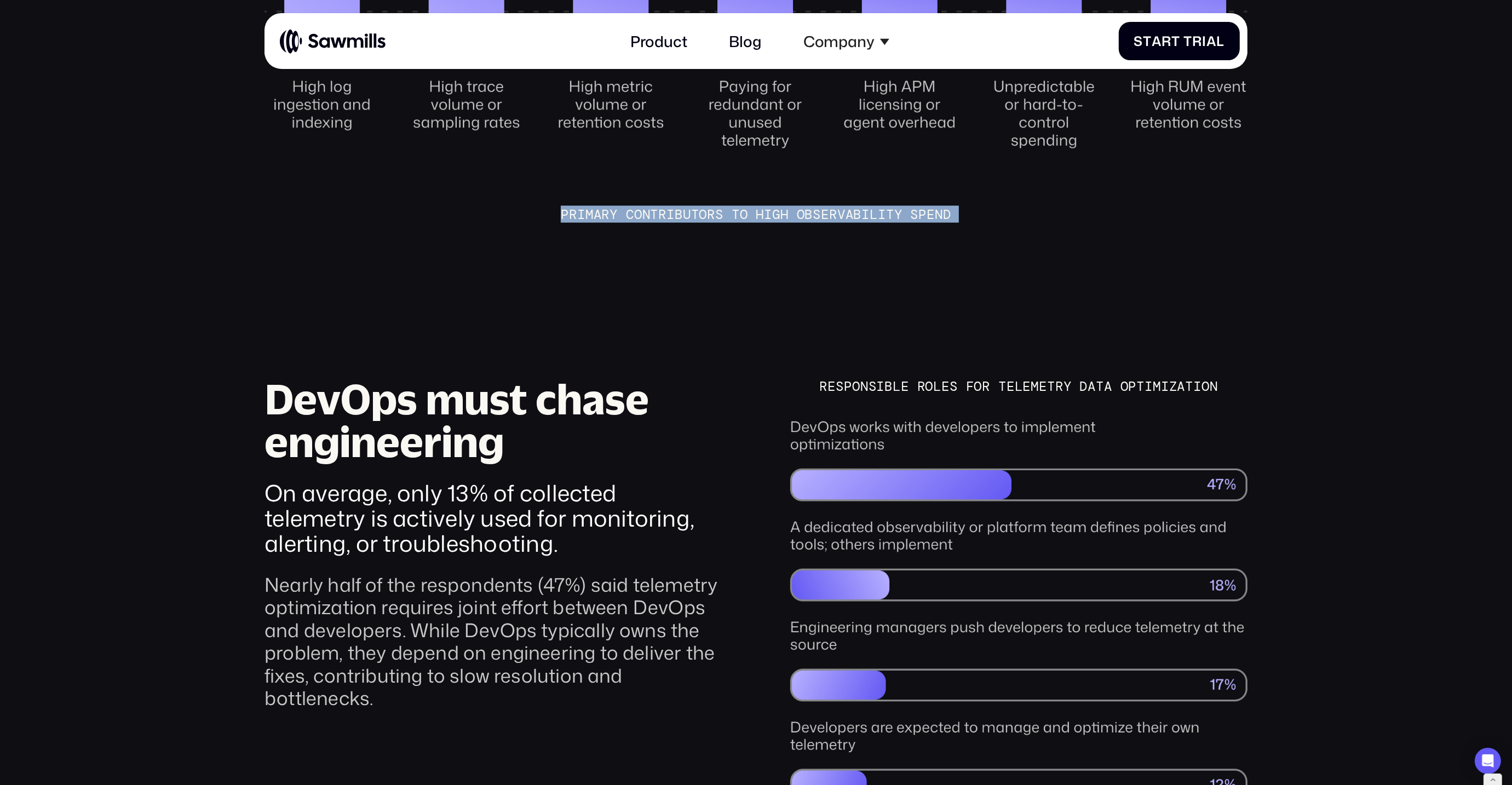
scroll to position [1964, 0]
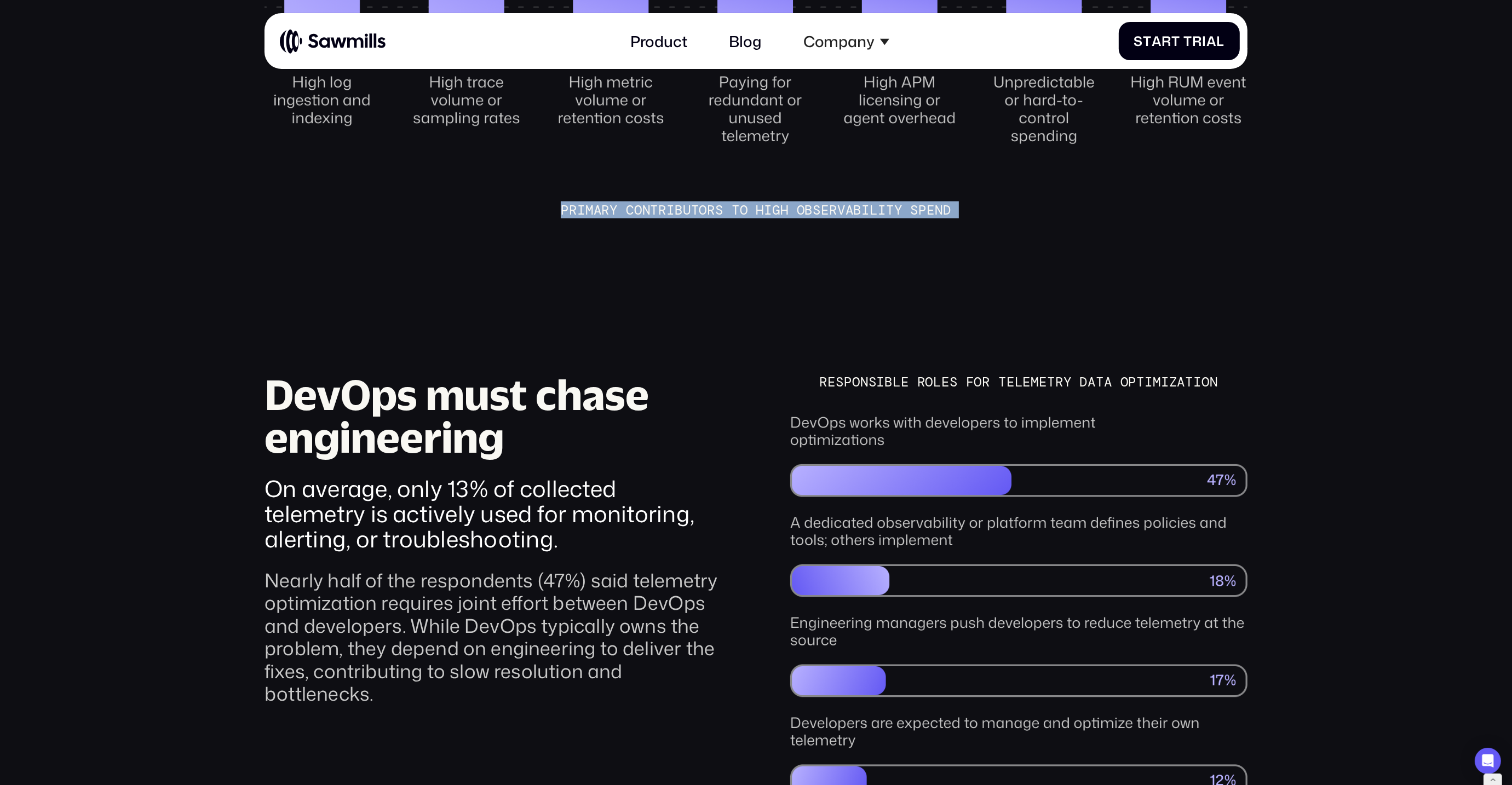
click at [466, 402] on h3 "DevOps must chase engineering" at bounding box center [493, 416] width 457 height 85
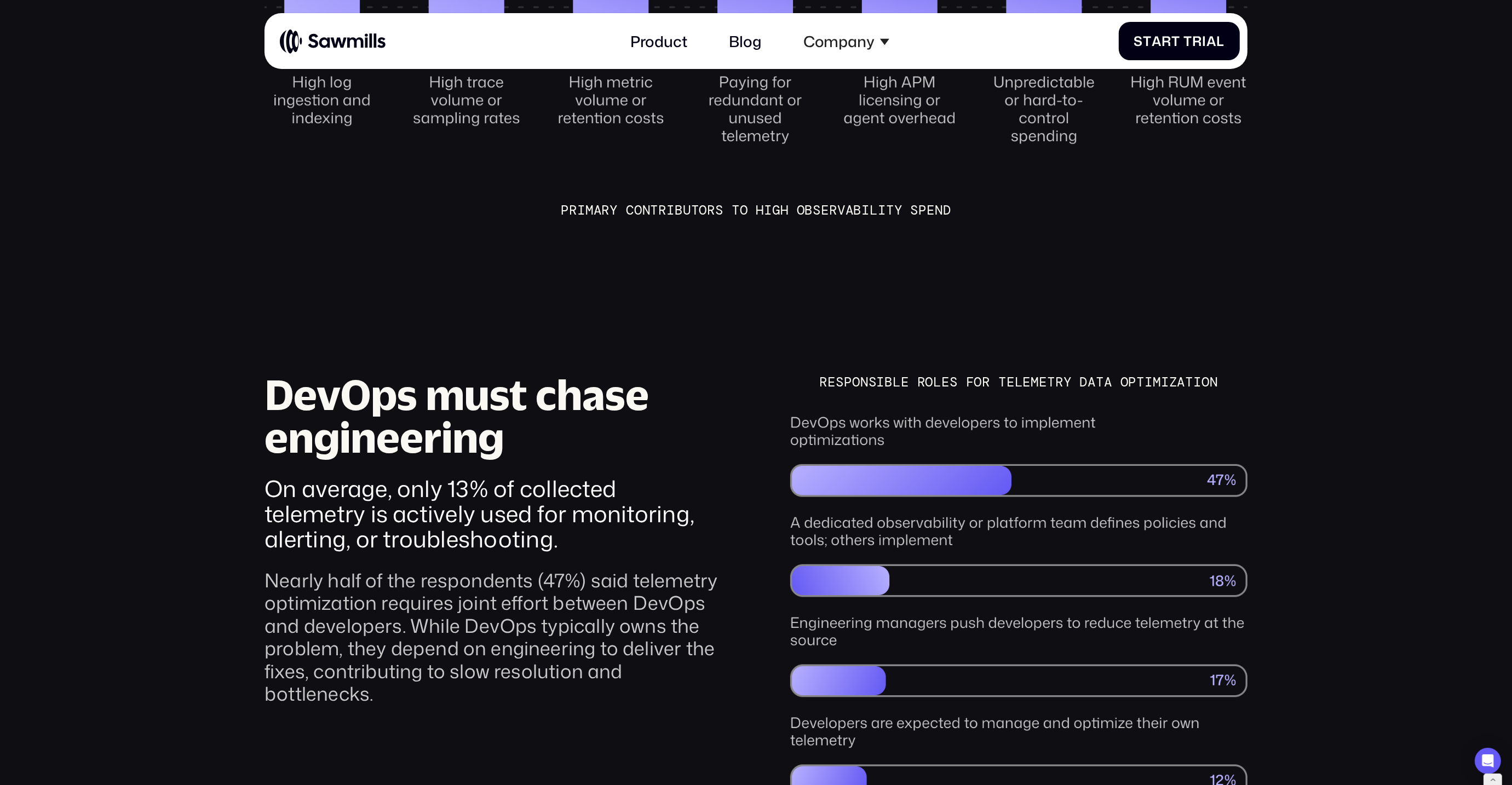
click at [466, 402] on h3 "DevOps must chase engineering" at bounding box center [493, 416] width 457 height 85
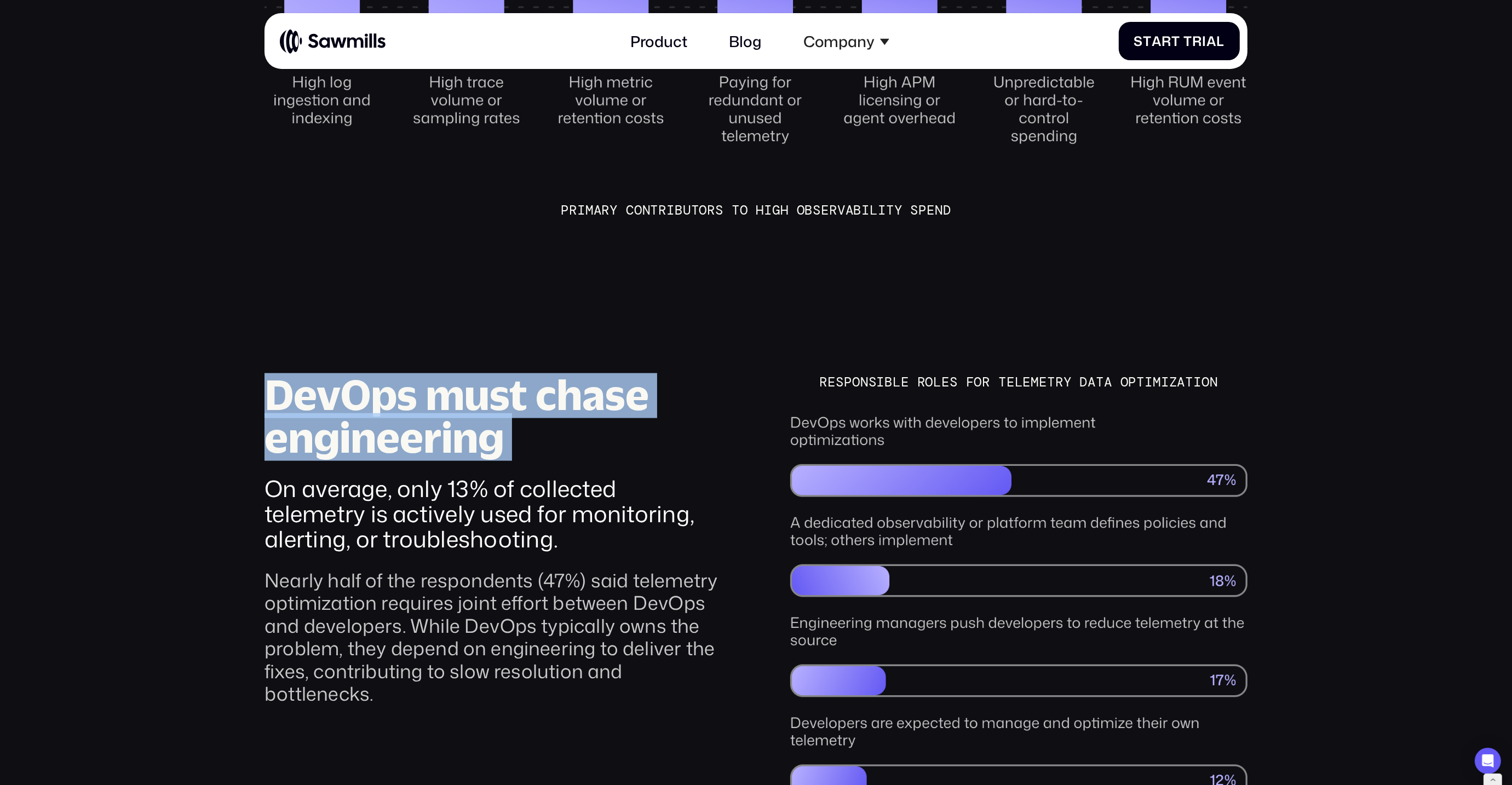
click at [466, 402] on h3 "DevOps must chase engineering" at bounding box center [493, 416] width 457 height 85
click at [456, 437] on div "DevOps must chase engineering On average, only 13% of collected telemetry is ac…" at bounding box center [493, 627] width 457 height 507
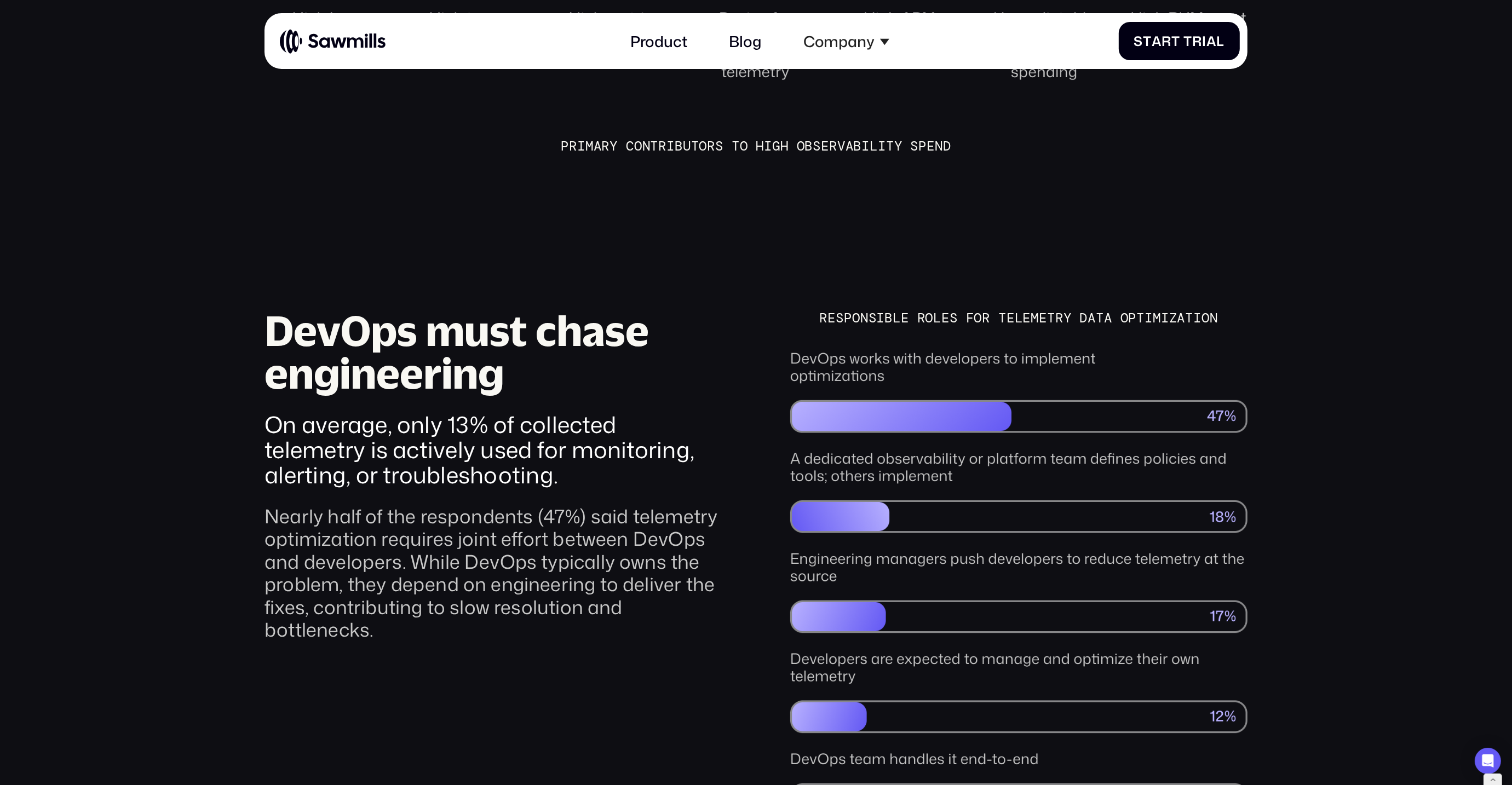
scroll to position [2030, 0]
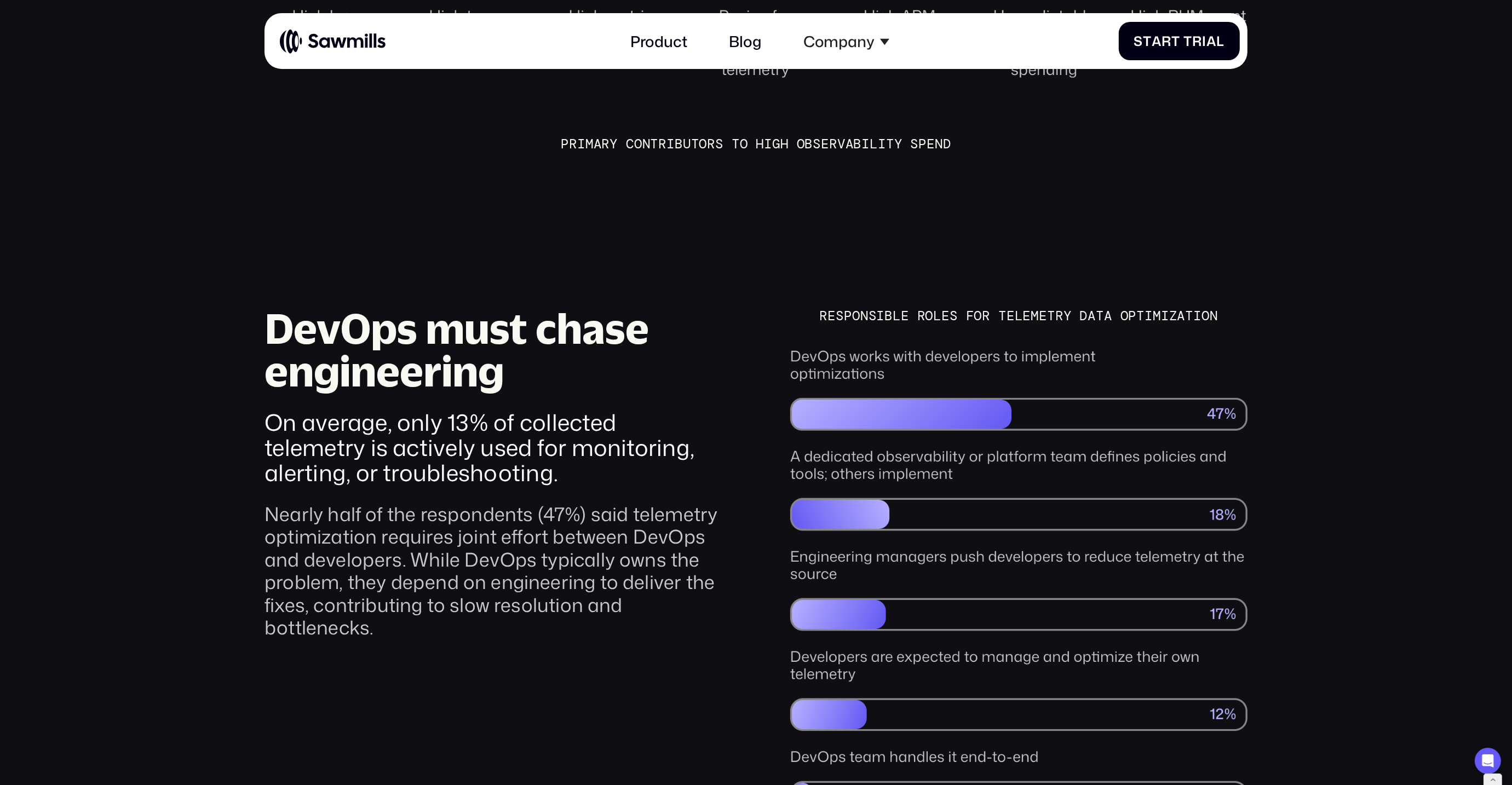
click at [432, 330] on h3 "DevOps must chase engineering" at bounding box center [493, 349] width 457 height 85
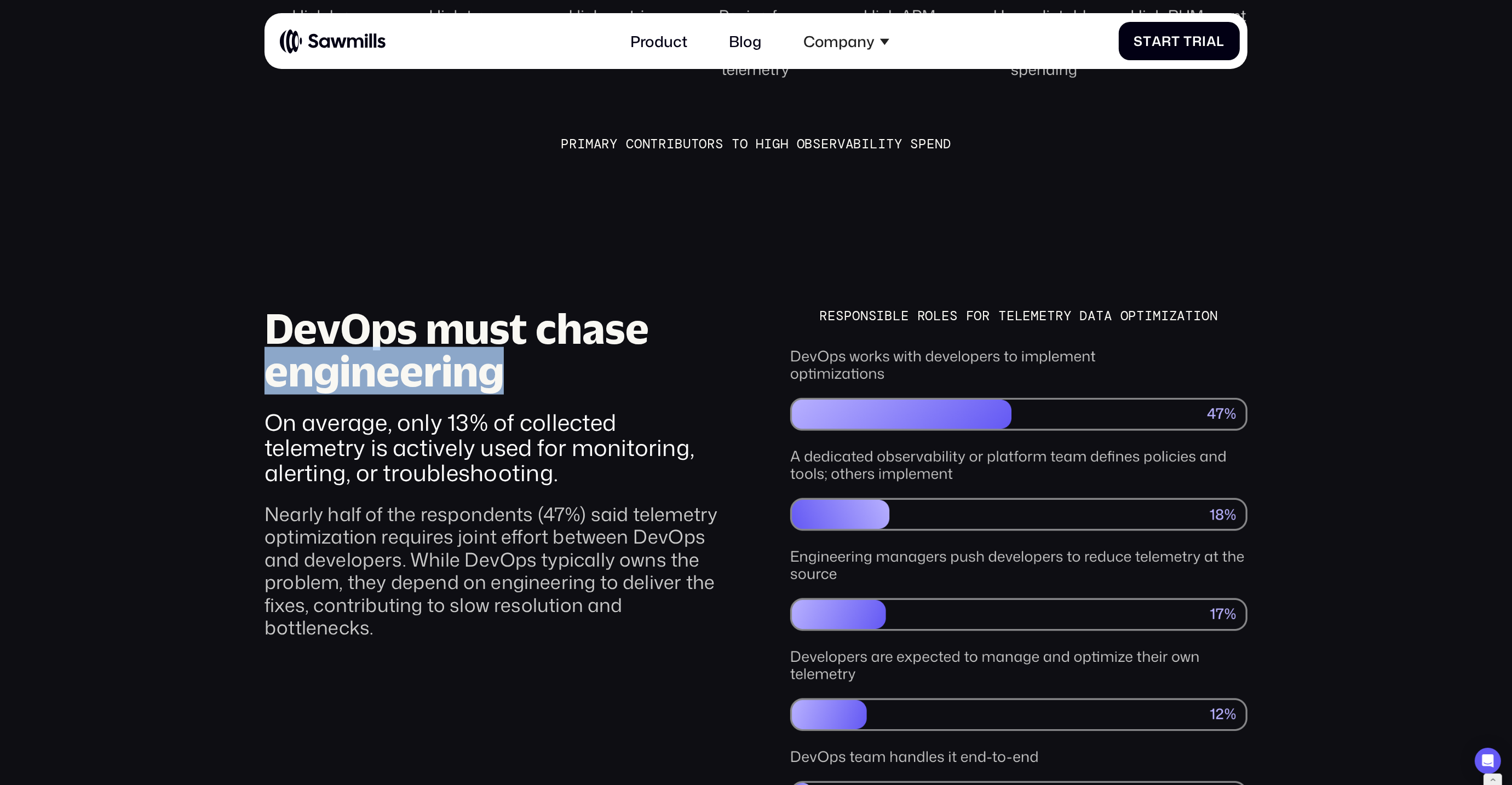
click at [432, 330] on h3 "DevOps must chase engineering" at bounding box center [493, 349] width 457 height 85
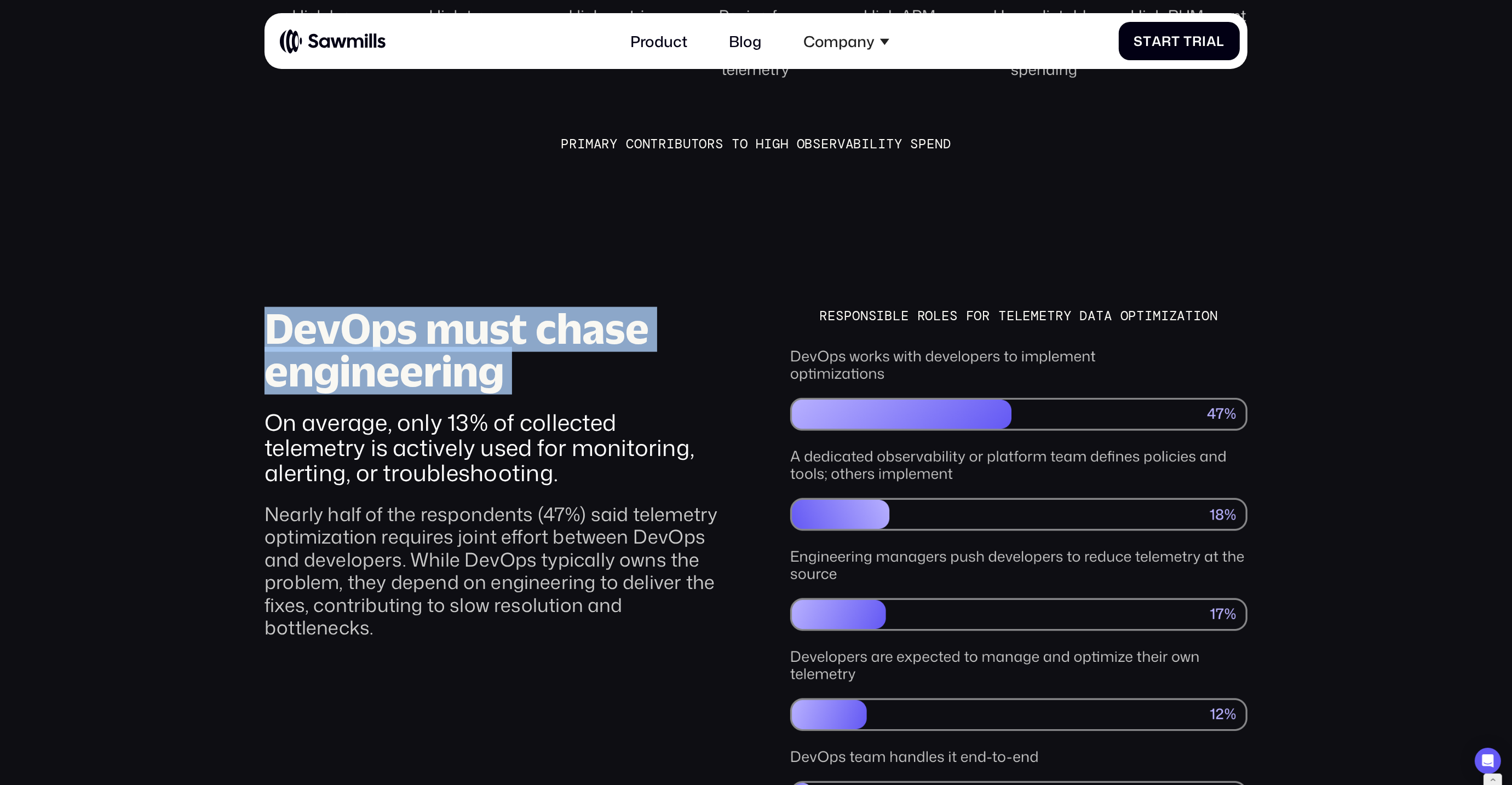
click at [432, 330] on h3 "DevOps must chase engineering" at bounding box center [493, 349] width 457 height 85
click at [450, 409] on div "On average, only 13% of collected telemetry is actively used for monitoring, al…" at bounding box center [493, 447] width 457 height 76
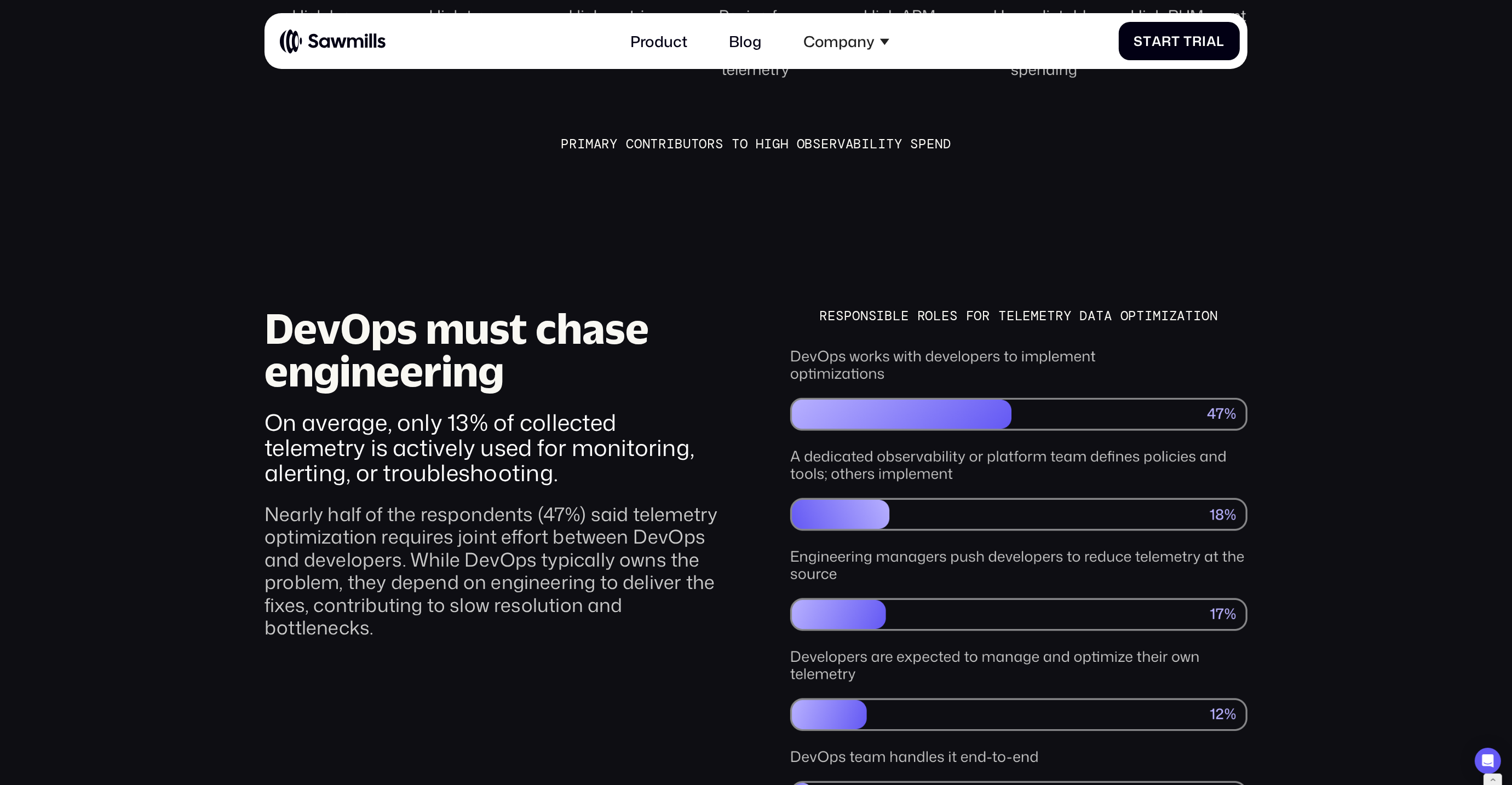
click at [450, 409] on div "On average, only 13% of collected telemetry is actively used for monitoring, al…" at bounding box center [493, 447] width 457 height 76
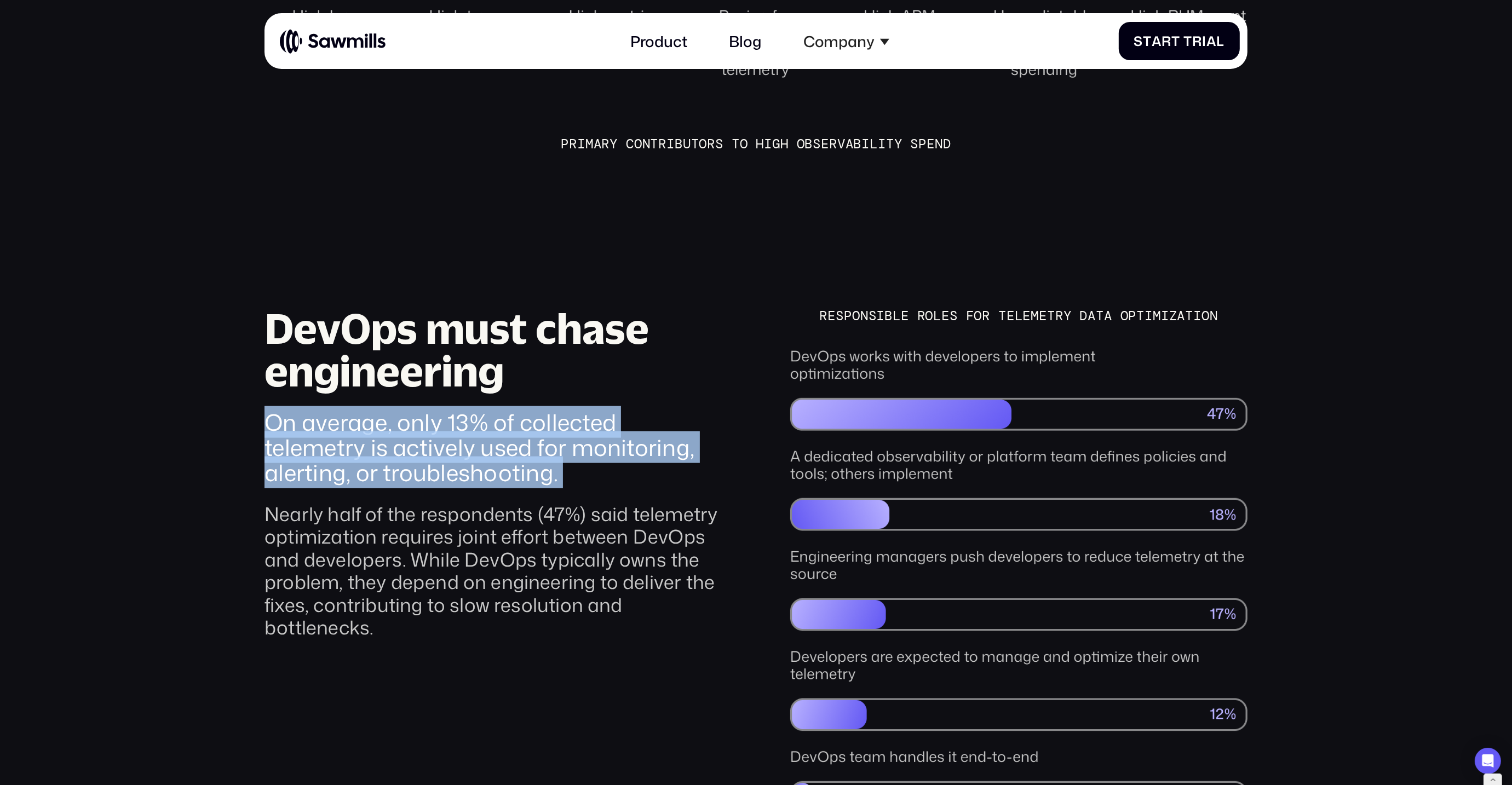
click at [450, 409] on div "On average, only 13% of collected telemetry is actively used for monitoring, al…" at bounding box center [493, 447] width 457 height 76
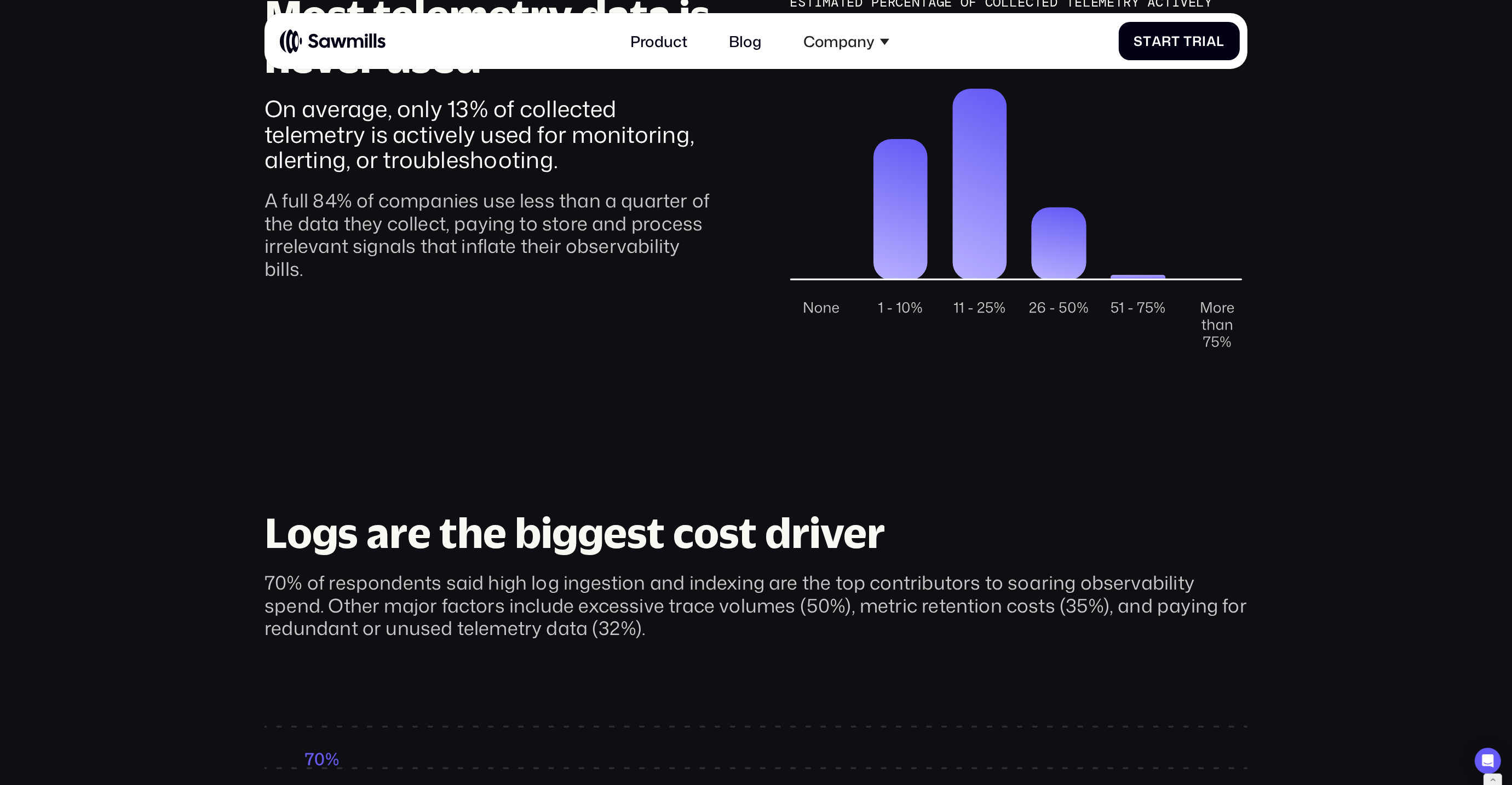
scroll to position [1270, 0]
